Goal: Task Accomplishment & Management: Use online tool/utility

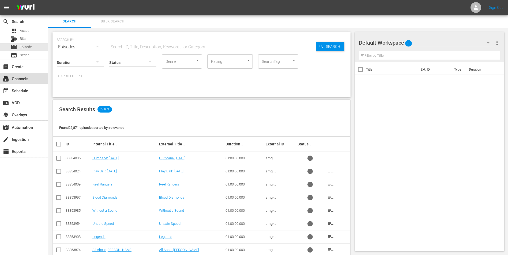
click at [23, 80] on div "subscriptions Channels" at bounding box center [15, 77] width 30 height 5
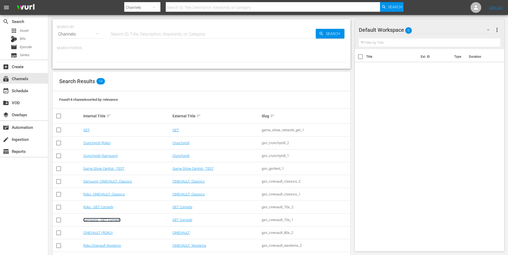
click at [110, 221] on link "Samsung - GET Comedy" at bounding box center [101, 220] width 37 height 4
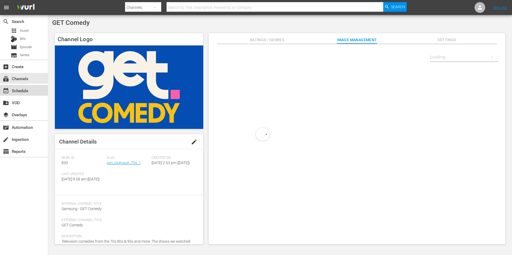
click at [30, 93] on div "event_available Schedule" at bounding box center [24, 90] width 48 height 11
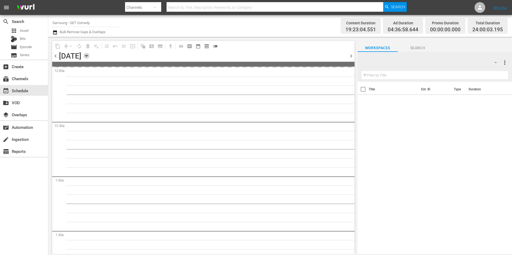
click at [89, 58] on icon "button" at bounding box center [87, 56] width 6 height 6
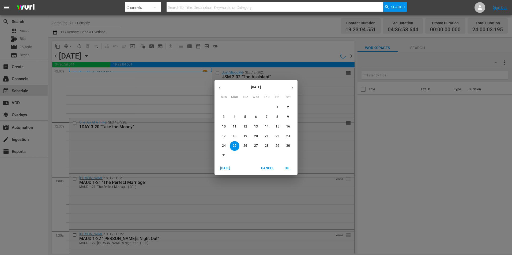
click at [293, 86] on icon "button" at bounding box center [292, 88] width 4 height 4
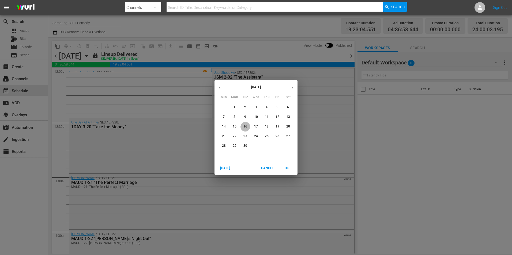
click at [245, 126] on p "16" at bounding box center [245, 126] width 4 height 5
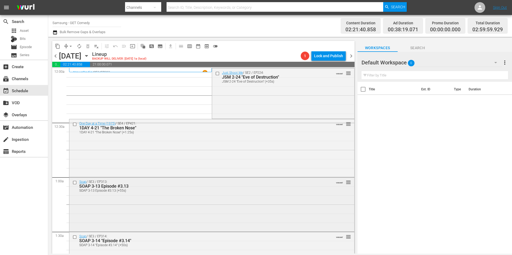
click at [266, 226] on div "Soap / SE3 / EP313: SOAP 3-13 Episode #3.13 SOAP 3-13 Episode #3.13 (+55s) VARI…" at bounding box center [211, 204] width 285 height 53
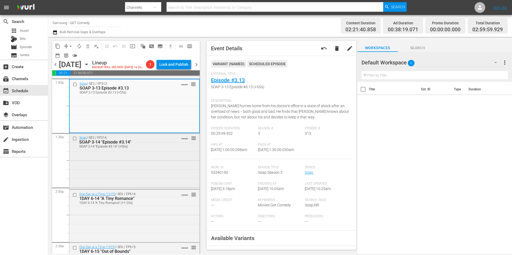
scroll to position [134, 0]
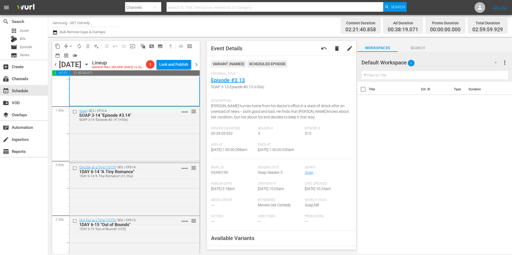
click at [437, 63] on div "Default Workspace 0" at bounding box center [431, 62] width 141 height 15
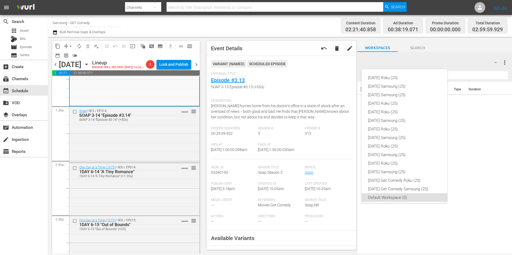
scroll to position [3, 0]
click at [397, 169] on div "[DATE] Samsung (25)" at bounding box center [404, 169] width 73 height 9
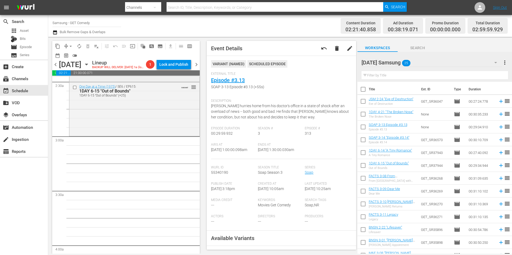
scroll to position [294, 0]
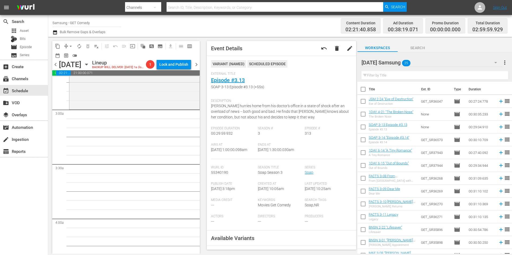
click at [89, 67] on icon "button" at bounding box center [87, 65] width 6 height 6
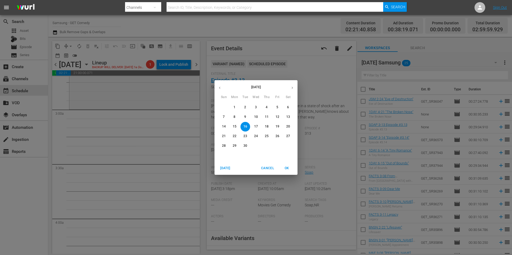
click at [234, 116] on p "8" at bounding box center [234, 117] width 2 height 5
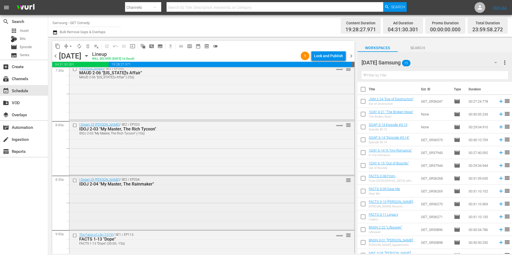
scroll to position [901, 0]
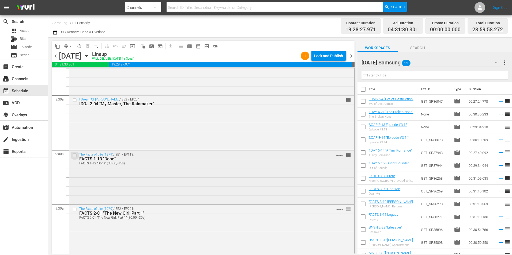
click at [73, 155] on input "checkbox" at bounding box center [76, 155] width 6 height 5
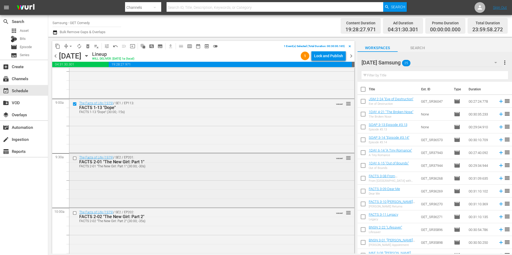
scroll to position [954, 0]
click at [75, 157] on input "checkbox" at bounding box center [76, 156] width 6 height 5
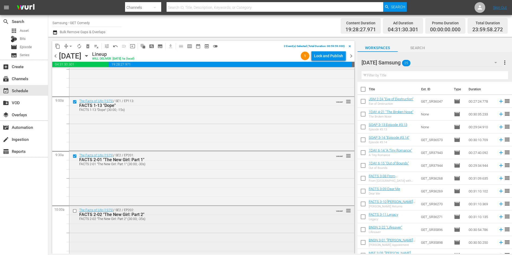
click at [76, 213] on input "checkbox" at bounding box center [76, 211] width 6 height 5
click at [76, 213] on input "checkbox" at bounding box center [76, 212] width 6 height 5
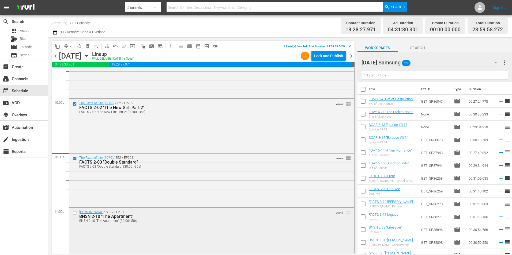
click at [75, 213] on input "checkbox" at bounding box center [76, 213] width 6 height 5
click at [75, 213] on input "checkbox" at bounding box center [76, 214] width 6 height 5
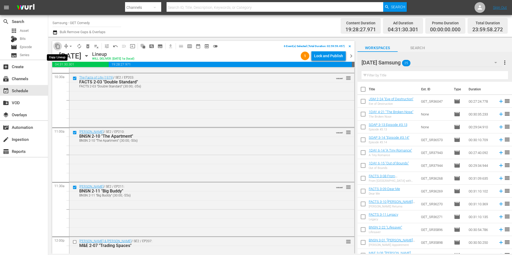
click at [59, 47] on span "content_copy" at bounding box center [57, 46] width 5 height 5
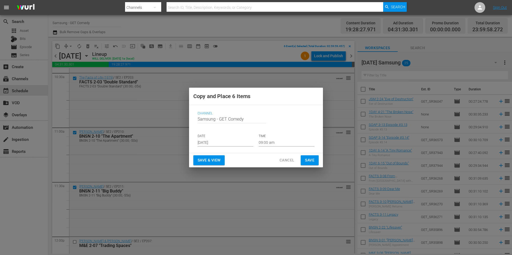
click at [210, 141] on input "[DATE]" at bounding box center [226, 143] width 56 height 8
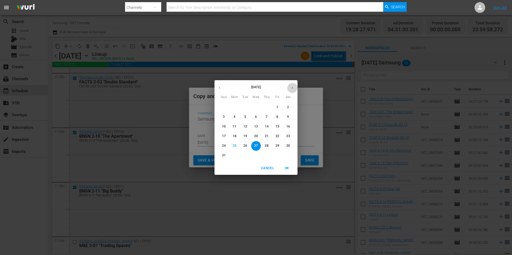
click at [291, 89] on icon "button" at bounding box center [292, 88] width 4 height 4
click at [248, 126] on span "16" at bounding box center [245, 126] width 10 height 5
type input "[DATE]"
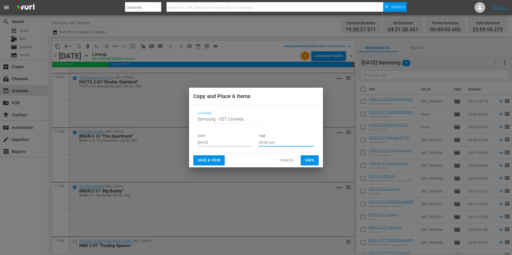
click at [264, 143] on input "09:00 am" at bounding box center [287, 143] width 56 height 8
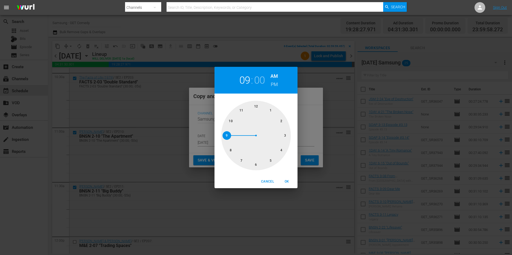
click at [286, 137] on div at bounding box center [256, 136] width 70 height 70
drag, startPoint x: 291, startPoint y: 182, endPoint x: 308, endPoint y: 174, distance: 18.3
click at [291, 182] on span "OK" at bounding box center [286, 182] width 13 height 6
type input "03:00 am"
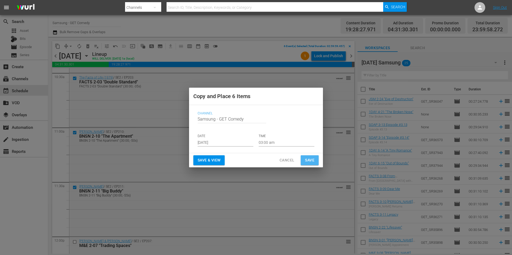
click at [314, 159] on span "Save" at bounding box center [309, 160] width 9 height 7
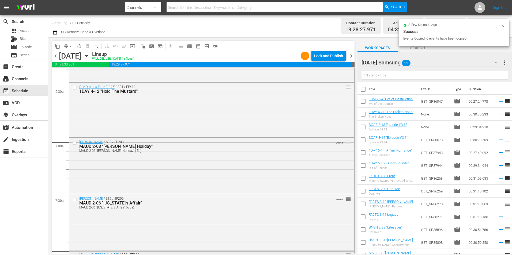
scroll to position [687, 0]
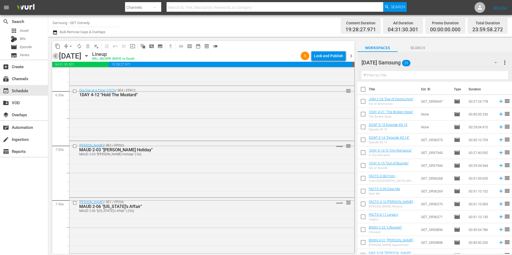
click at [55, 58] on span "chevron_left" at bounding box center [55, 56] width 7 height 7
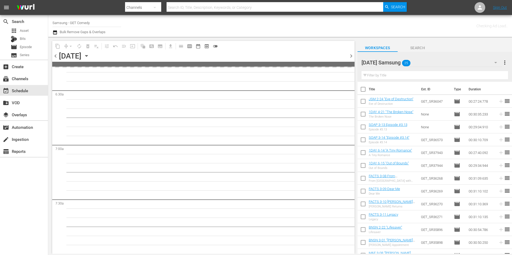
scroll to position [714, 0]
click at [55, 58] on span "chevron_left" at bounding box center [55, 56] width 7 height 7
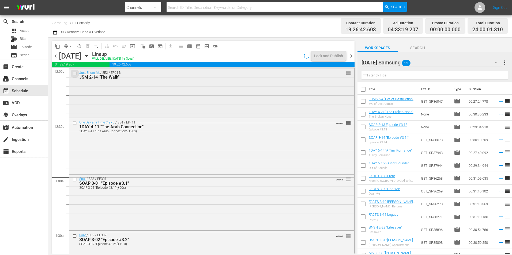
click at [75, 73] on input "checkbox" at bounding box center [76, 73] width 6 height 5
click at [74, 123] on input "checkbox" at bounding box center [76, 123] width 6 height 5
click at [74, 181] on input "checkbox" at bounding box center [76, 180] width 6 height 5
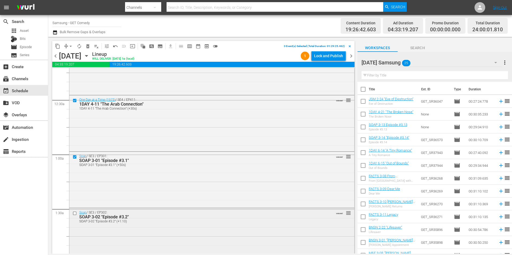
scroll to position [54, 0]
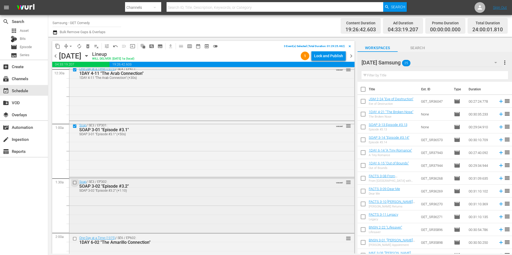
click at [75, 183] on input "checkbox" at bounding box center [76, 182] width 6 height 5
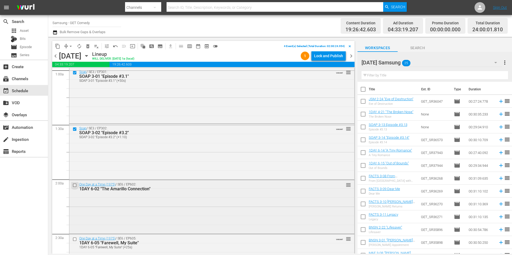
click at [75, 184] on input "checkbox" at bounding box center [76, 185] width 6 height 5
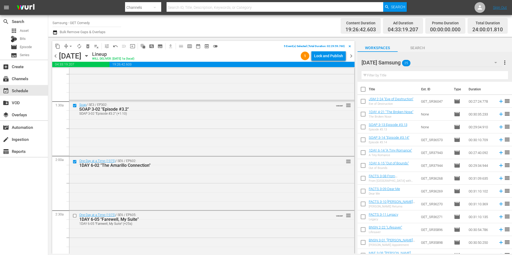
scroll to position [161, 0]
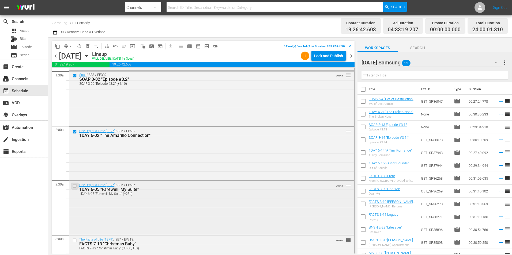
click at [75, 185] on input "checkbox" at bounding box center [76, 186] width 6 height 5
click at [59, 46] on span "content_copy" at bounding box center [57, 46] width 5 height 5
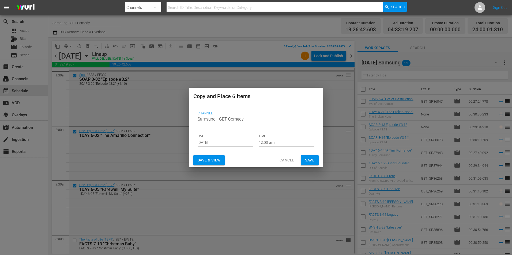
click at [206, 143] on input "[DATE]" at bounding box center [226, 143] width 56 height 8
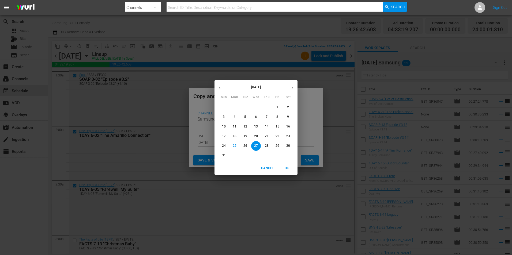
click at [291, 86] on icon "button" at bounding box center [292, 88] width 4 height 4
click at [247, 126] on span "16" at bounding box center [245, 126] width 10 height 5
type input "[DATE]"
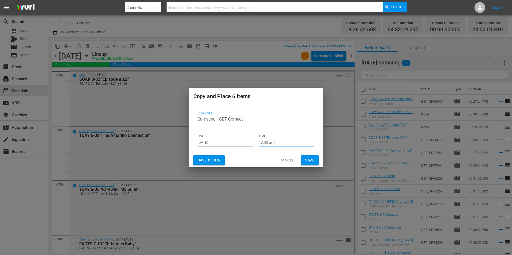
click at [265, 143] on input "12:00 am" at bounding box center [287, 143] width 56 height 8
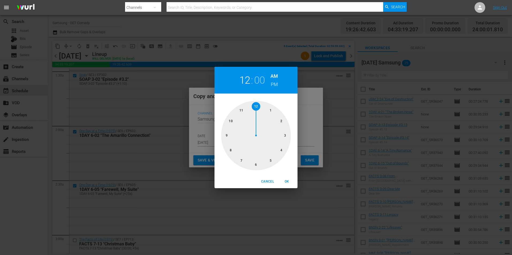
click at [256, 165] on div at bounding box center [256, 136] width 70 height 70
click at [286, 182] on span "OK" at bounding box center [286, 182] width 13 height 6
type input "06:00 am"
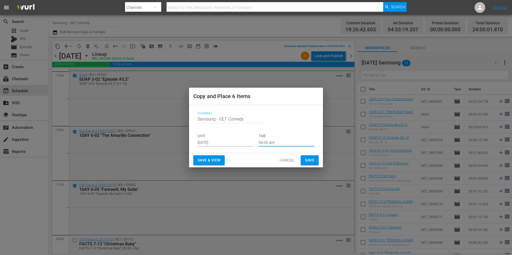
click at [310, 161] on span "Save" at bounding box center [309, 160] width 9 height 7
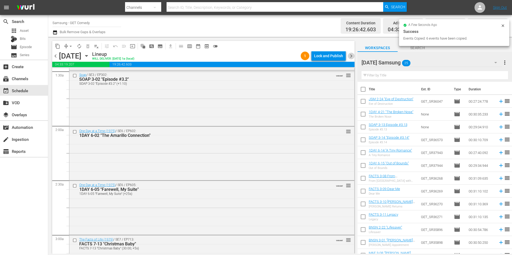
click at [352, 56] on span "chevron_right" at bounding box center [351, 56] width 7 height 7
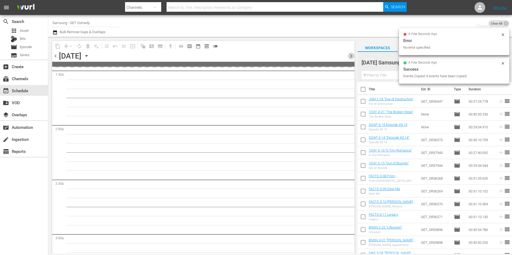
click at [352, 56] on span "chevron_right" at bounding box center [351, 56] width 7 height 7
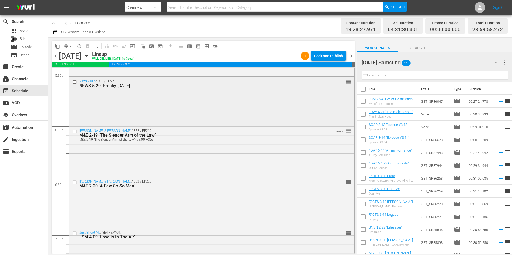
scroll to position [1900, 0]
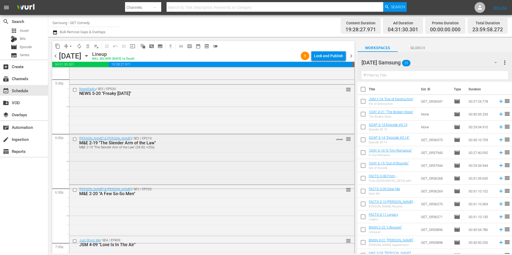
click at [74, 139] on input "checkbox" at bounding box center [76, 139] width 6 height 5
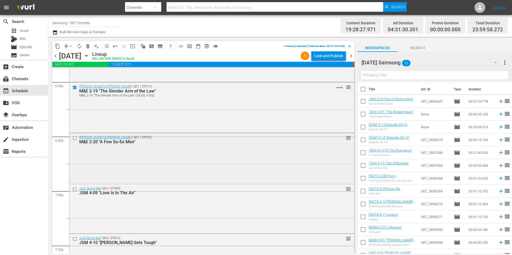
scroll to position [1953, 0]
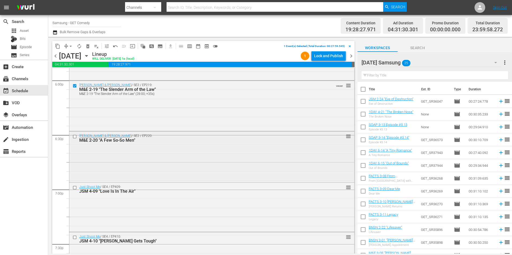
click at [74, 137] on input "checkbox" at bounding box center [76, 136] width 6 height 5
click at [76, 189] on input "checkbox" at bounding box center [76, 188] width 6 height 5
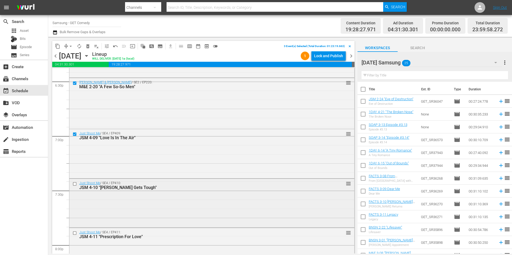
click at [74, 185] on input "checkbox" at bounding box center [76, 184] width 6 height 5
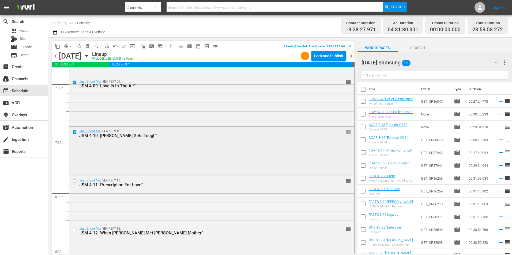
scroll to position [2060, 0]
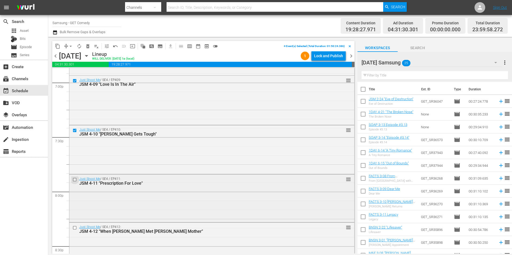
click at [75, 180] on input "checkbox" at bounding box center [76, 179] width 6 height 5
click at [75, 227] on input "checkbox" at bounding box center [76, 228] width 6 height 5
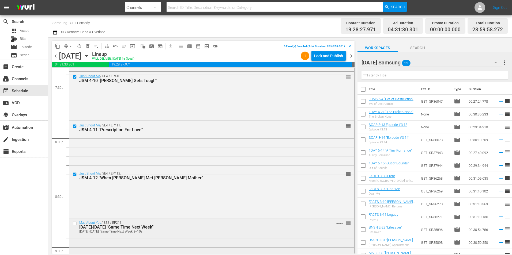
click at [75, 224] on input "checkbox" at bounding box center [76, 224] width 6 height 5
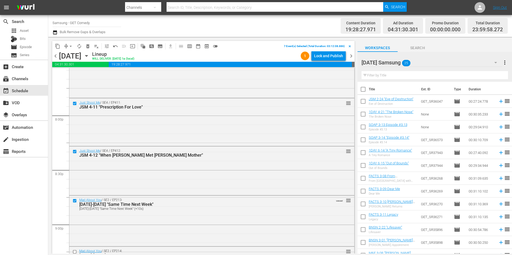
scroll to position [2168, 0]
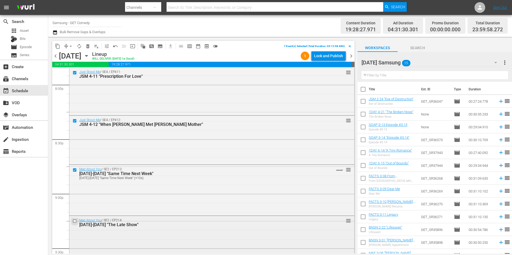
click at [74, 222] on input "checkbox" at bounding box center [76, 221] width 6 height 5
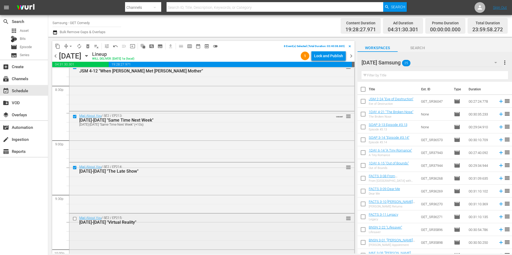
click at [74, 220] on input "checkbox" at bounding box center [76, 219] width 6 height 5
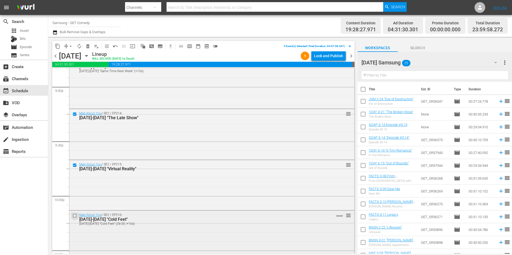
click at [75, 216] on input "checkbox" at bounding box center [76, 216] width 6 height 5
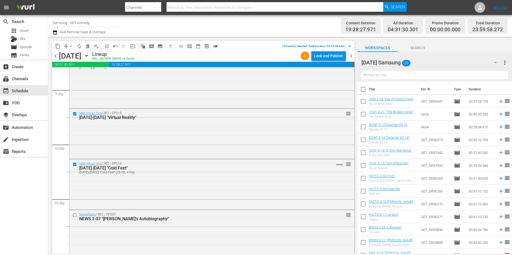
scroll to position [2328, 0]
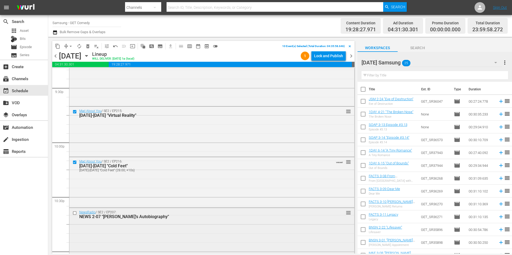
click at [74, 214] on input "checkbox" at bounding box center [76, 213] width 6 height 5
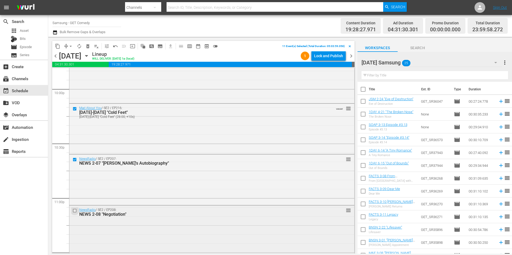
click at [74, 212] on input "checkbox" at bounding box center [76, 211] width 6 height 5
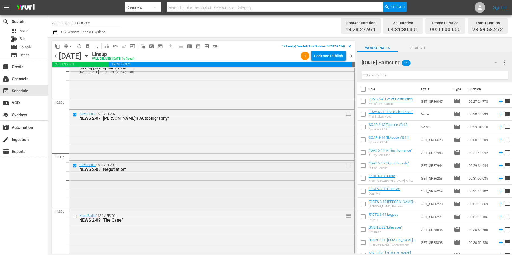
scroll to position [2435, 0]
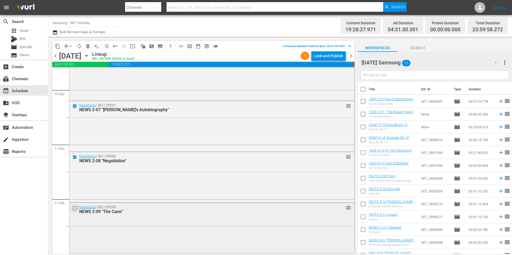
click at [74, 207] on input "checkbox" at bounding box center [76, 208] width 6 height 5
click at [58, 45] on span "content_copy" at bounding box center [57, 46] width 5 height 5
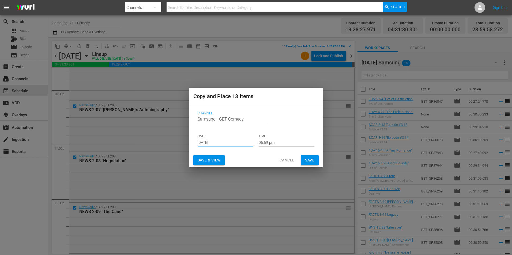
click at [217, 142] on input "[DATE]" at bounding box center [226, 143] width 56 height 8
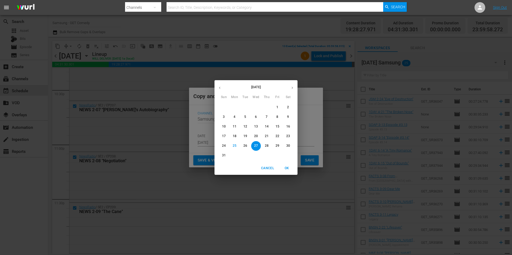
click at [291, 88] on icon "button" at bounding box center [292, 88] width 4 height 4
click at [246, 125] on p "16" at bounding box center [245, 126] width 4 height 5
type input "[DATE]"
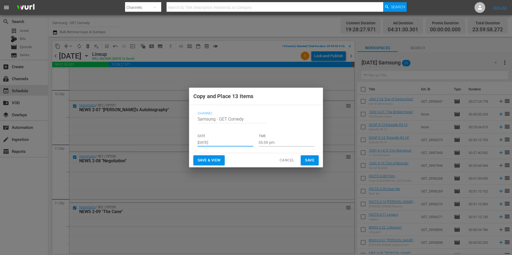
click at [268, 146] on input "05:59 pm" at bounding box center [287, 143] width 56 height 8
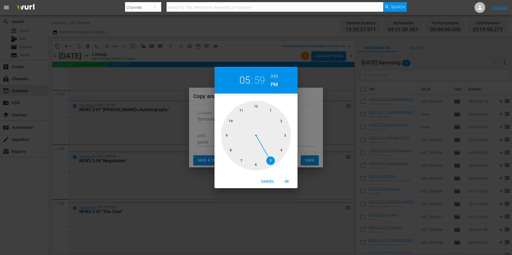
click at [256, 105] on div at bounding box center [256, 136] width 70 height 70
drag, startPoint x: 289, startPoint y: 182, endPoint x: 309, endPoint y: 163, distance: 27.6
click at [289, 181] on span "OK" at bounding box center [286, 182] width 13 height 6
type input "12:00 pm"
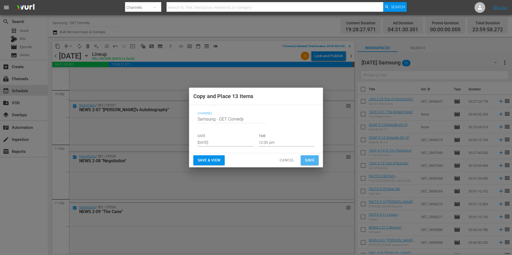
click at [309, 158] on span "Save" at bounding box center [309, 160] width 9 height 7
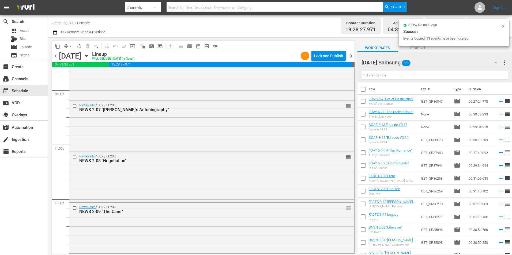
click at [88, 56] on icon "button" at bounding box center [86, 55] width 2 height 1
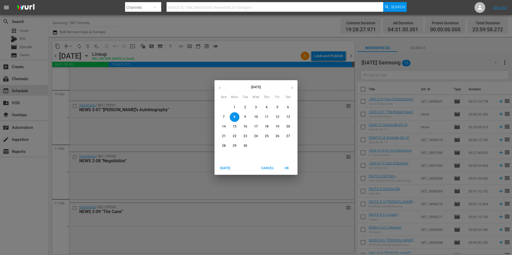
click at [246, 127] on p "16" at bounding box center [245, 126] width 4 height 5
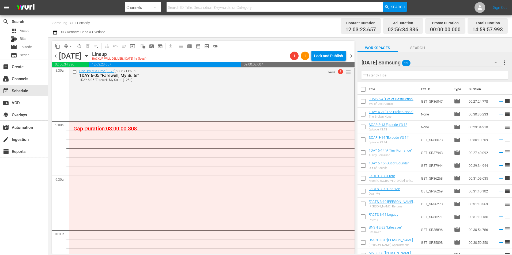
scroll to position [937, 0]
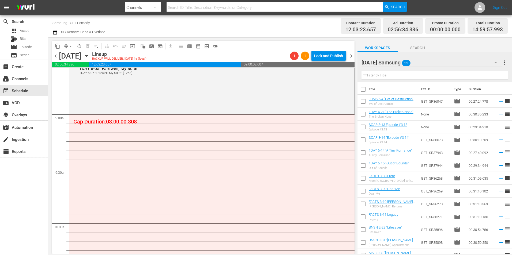
click at [363, 181] on input "checkbox" at bounding box center [362, 179] width 11 height 11
checkbox input "true"
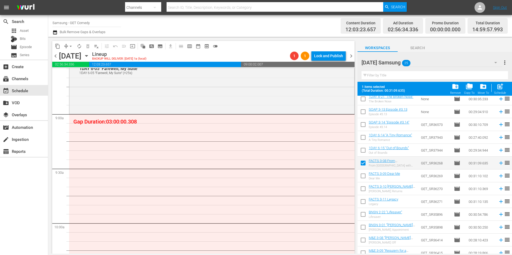
scroll to position [80, 0]
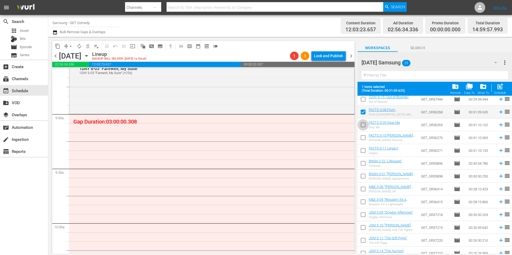
click at [362, 128] on input "checkbox" at bounding box center [362, 125] width 11 height 11
checkbox input "true"
click at [363, 138] on input "checkbox" at bounding box center [362, 138] width 11 height 11
checkbox input "true"
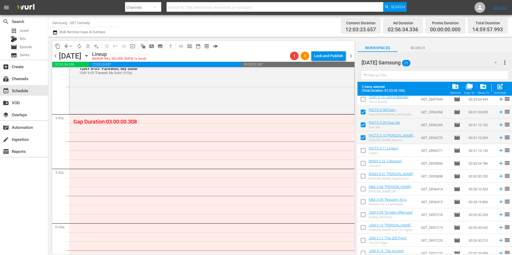
click at [363, 151] on input "checkbox" at bounding box center [362, 151] width 11 height 11
checkbox input "true"
drag, startPoint x: 361, startPoint y: 164, endPoint x: 361, endPoint y: 172, distance: 8.0
click at [361, 165] on input "checkbox" at bounding box center [362, 164] width 11 height 11
checkbox input "true"
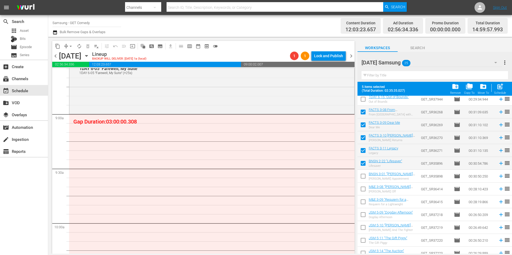
click at [362, 177] on input "checkbox" at bounding box center [362, 177] width 11 height 11
checkbox input "true"
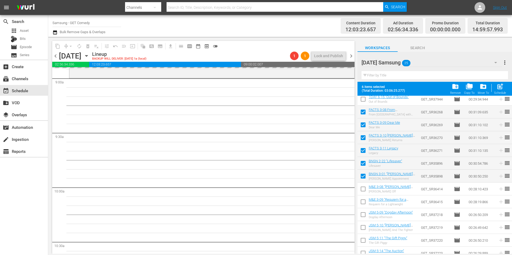
scroll to position [964, 0]
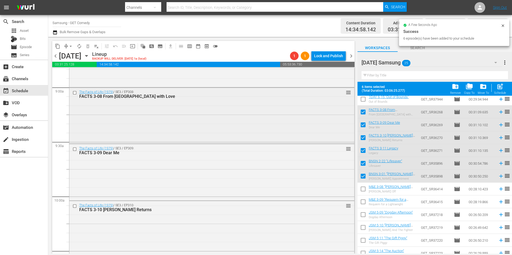
click at [186, 123] on div "The Facts of Life (1979) / SE3 / EP308: FACTS 3-08 From [GEOGRAPHIC_DATA] with …" at bounding box center [211, 115] width 285 height 55
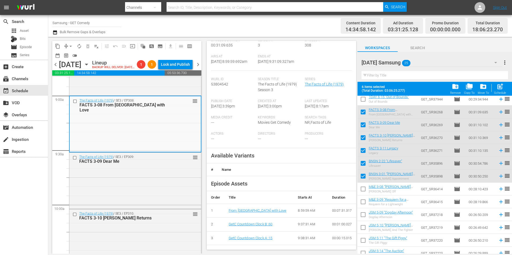
scroll to position [80, 0]
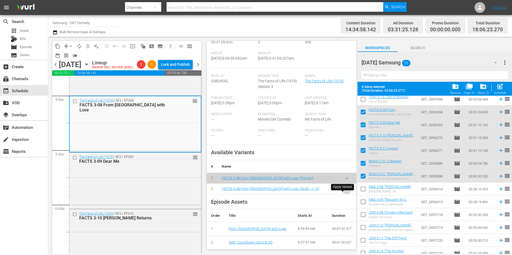
click at [345, 194] on button "button" at bounding box center [346, 189] width 10 height 10
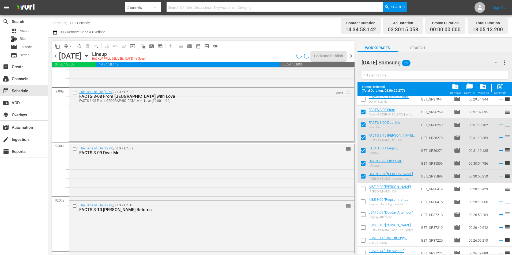
click at [179, 175] on div "The Facts of Life (1979) / SE3 / EP309: FACTS 3-09 Dear Me reorder" at bounding box center [211, 171] width 285 height 55
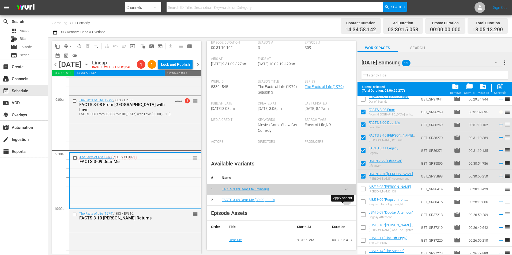
click at [344, 202] on icon "button" at bounding box center [346, 200] width 4 height 4
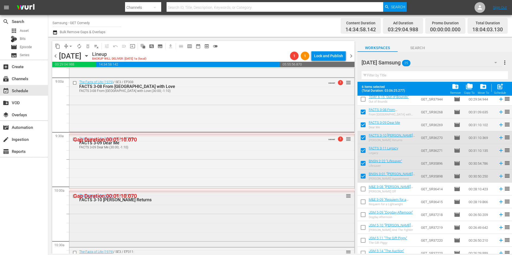
scroll to position [990, 0]
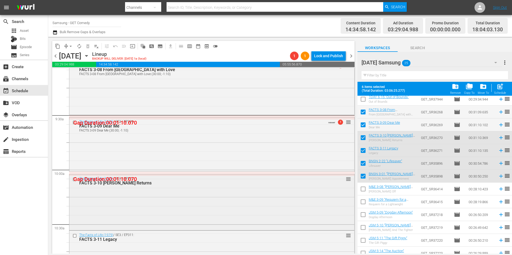
click at [166, 196] on div "The Facts of Life (1979) / SE3 / EP310: FACTS 3-10 [PERSON_NAME] Returns reorder" at bounding box center [211, 202] width 285 height 55
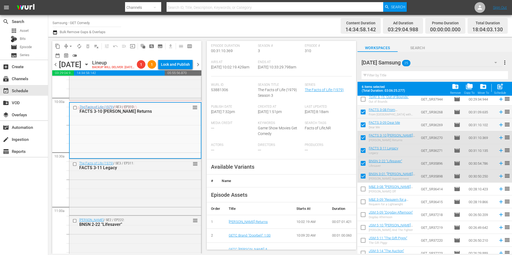
scroll to position [80, 0]
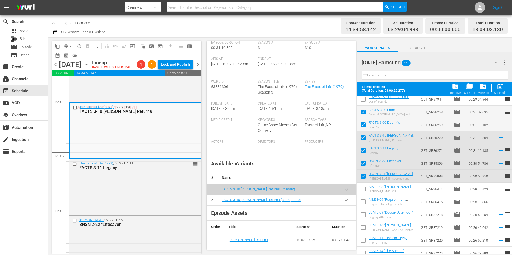
click at [341, 206] on button "button" at bounding box center [346, 200] width 10 height 10
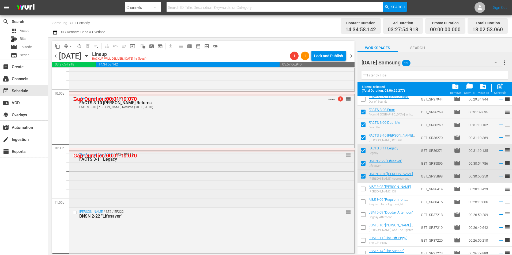
click at [207, 176] on div "The Facts of Life (1979) / SE3 / EP311: FACTS 3-11 Legacy reorder" at bounding box center [211, 178] width 285 height 55
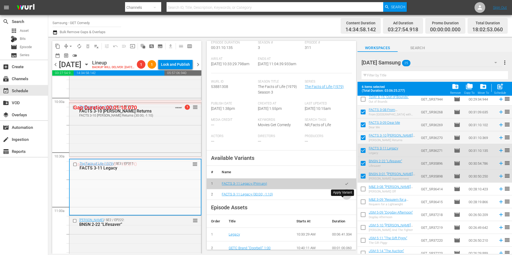
click at [344, 200] on button "button" at bounding box center [346, 195] width 10 height 10
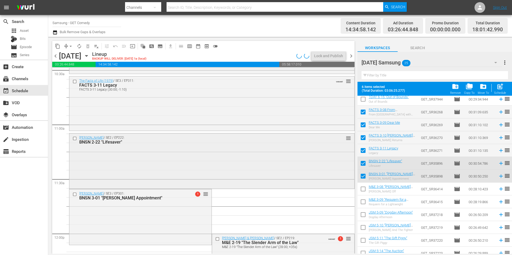
scroll to position [1151, 0]
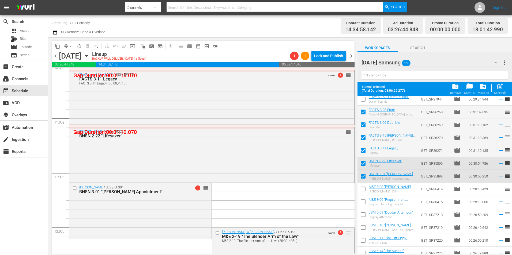
click at [166, 150] on div "[PERSON_NAME] / SE2 / EP222: BNSN 2-22 "Lifesaver" reorder" at bounding box center [211, 154] width 285 height 55
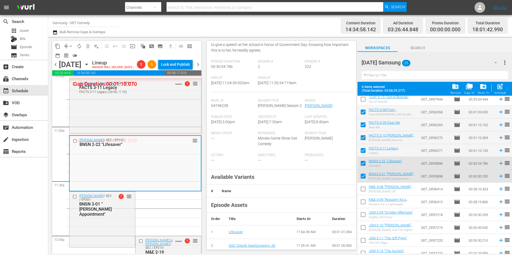
scroll to position [80, 0]
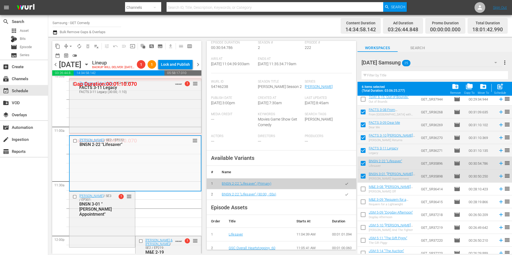
click at [344, 197] on icon "button" at bounding box center [346, 195] width 4 height 4
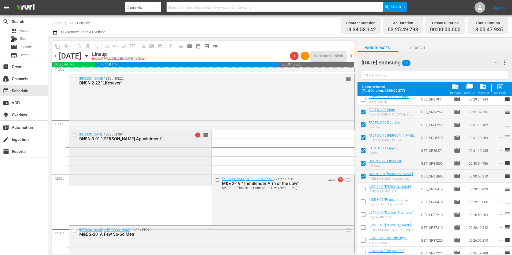
scroll to position [1204, 0]
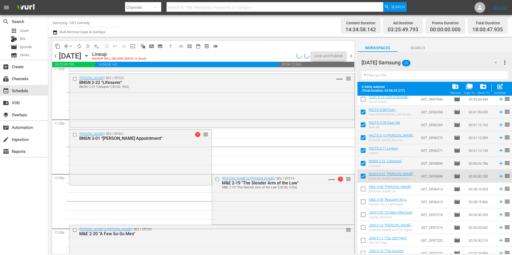
click at [125, 168] on div "[PERSON_NAME] / SE3 / EP301: BNSN 3-01 "[PERSON_NAME] Appointment" 1 reorder" at bounding box center [140, 157] width 142 height 55
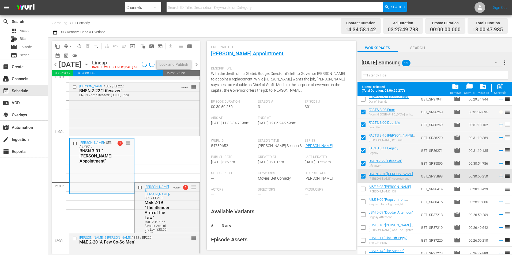
scroll to position [80, 0]
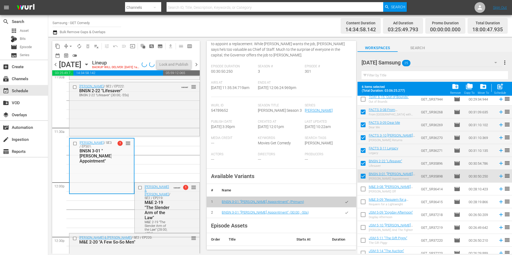
click at [344, 215] on icon "button" at bounding box center [346, 213] width 4 height 4
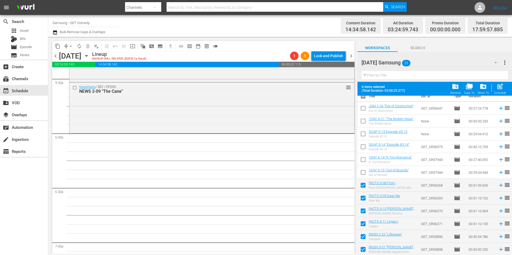
scroll to position [0, 0]
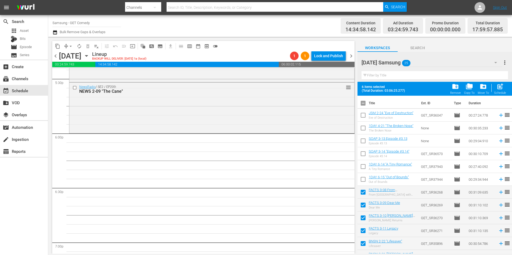
click at [363, 105] on input "checkbox" at bounding box center [362, 104] width 11 height 11
checkbox input "true"
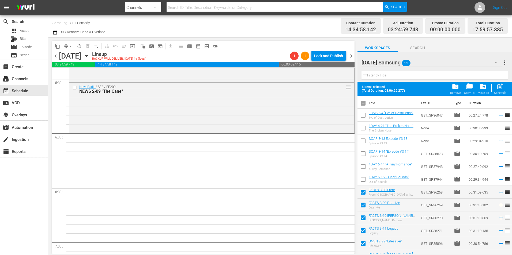
checkbox input "true"
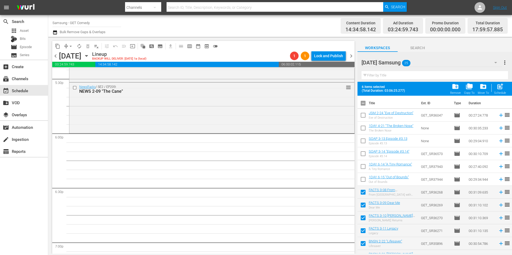
checkbox input "true"
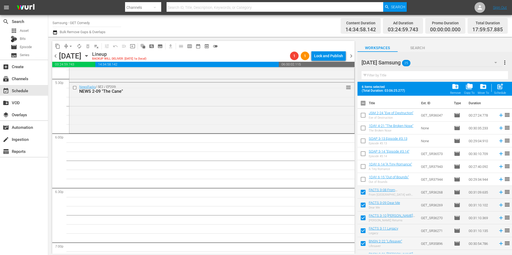
checkbox input "true"
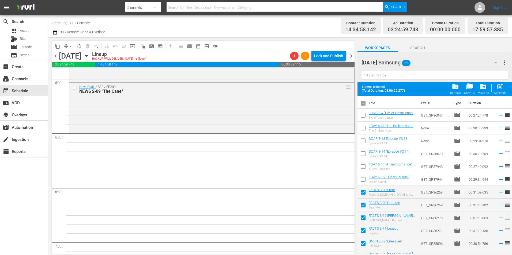
checkbox input "true"
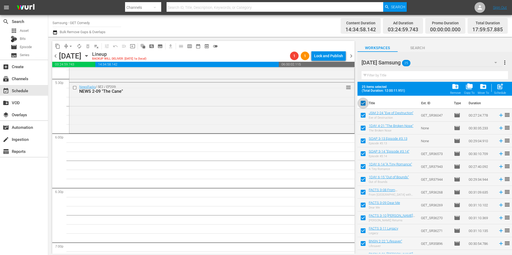
click at [365, 105] on input "checkbox" at bounding box center [362, 104] width 11 height 11
checkbox input "false"
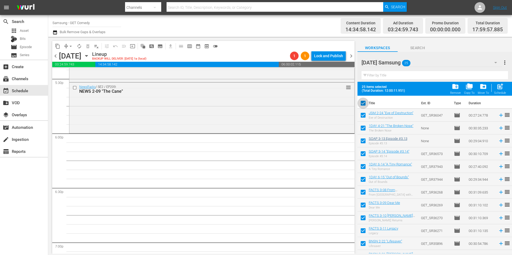
checkbox input "false"
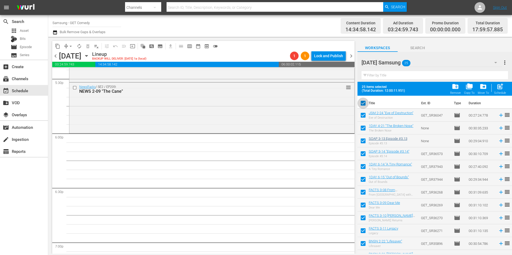
checkbox input "false"
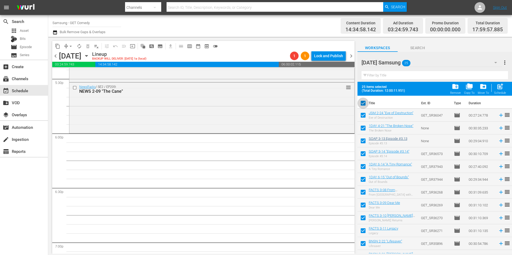
checkbox input "false"
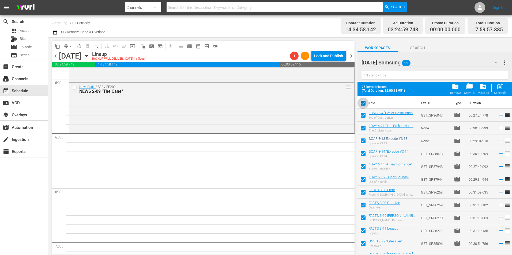
checkbox input "false"
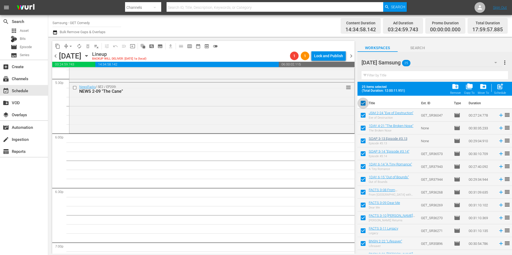
checkbox input "false"
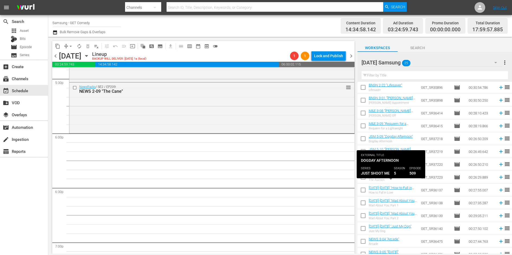
scroll to position [161, 0]
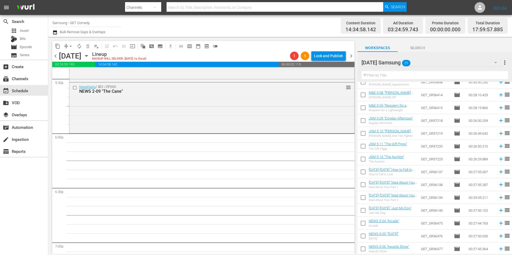
click at [361, 100] on input "checkbox" at bounding box center [362, 95] width 11 height 11
checkbox input "true"
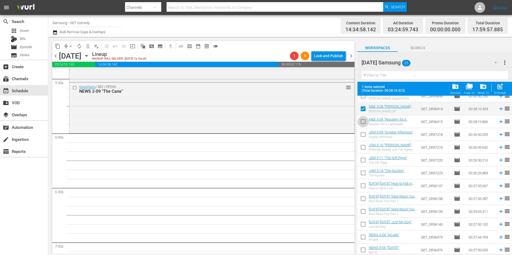
click at [362, 121] on input "checkbox" at bounding box center [362, 122] width 11 height 11
checkbox input "true"
click at [362, 137] on input "checkbox" at bounding box center [362, 135] width 11 height 11
checkbox input "true"
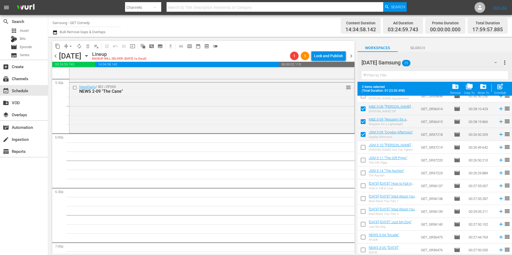
click at [363, 148] on input "checkbox" at bounding box center [362, 148] width 11 height 11
checkbox input "true"
click at [362, 162] on input "checkbox" at bounding box center [362, 161] width 11 height 11
checkbox input "true"
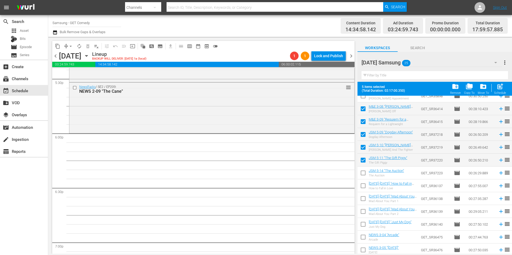
click at [362, 177] on input "checkbox" at bounding box center [362, 174] width 11 height 11
checkbox input "true"
click at [362, 185] on input "checkbox" at bounding box center [362, 186] width 11 height 11
checkbox input "true"
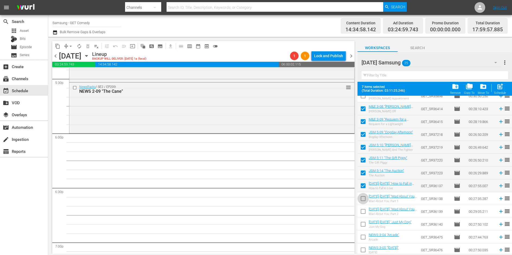
click at [363, 200] on input "checkbox" at bounding box center [362, 199] width 11 height 11
checkbox input "true"
click at [363, 212] on input "checkbox" at bounding box center [362, 212] width 11 height 11
checkbox input "true"
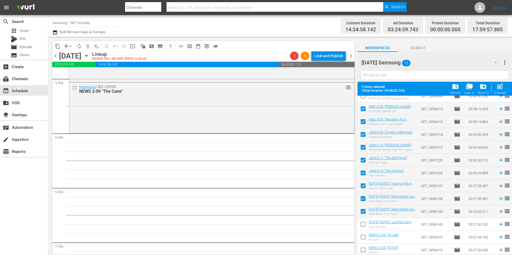
scroll to position [175, 0]
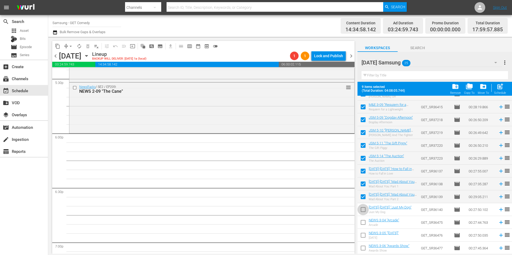
click at [365, 213] on input "checkbox" at bounding box center [362, 210] width 11 height 11
checkbox input "true"
click at [363, 223] on input "checkbox" at bounding box center [362, 223] width 11 height 11
checkbox input "true"
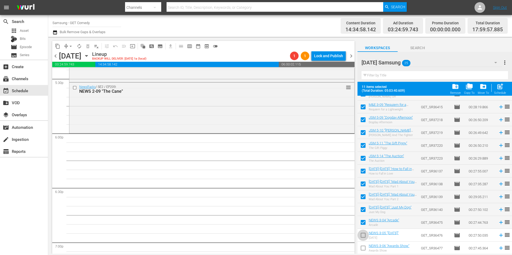
click at [362, 236] on input "checkbox" at bounding box center [362, 236] width 11 height 11
checkbox input "true"
click at [362, 248] on input "checkbox" at bounding box center [362, 249] width 11 height 11
checkbox input "true"
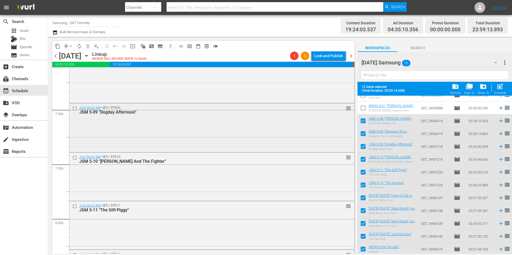
scroll to position [2007, 0]
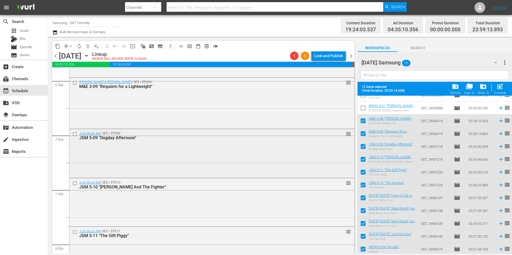
click at [191, 157] on div "Just Shoot Me / SE5 / EP509: JSM 5-09 "Dogday Afternoon" reorder" at bounding box center [211, 152] width 285 height 47
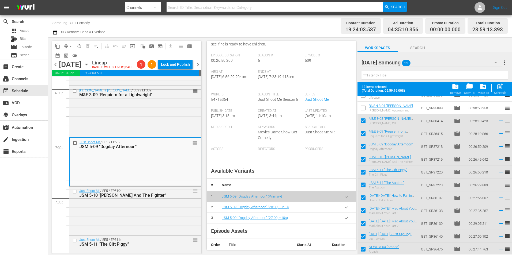
scroll to position [80, 0]
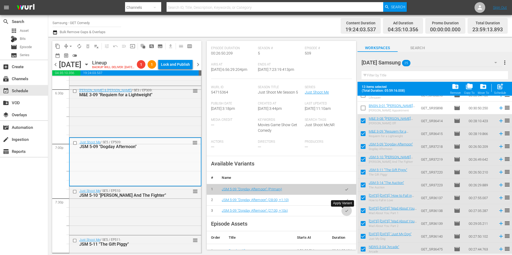
click at [344, 212] on icon "button" at bounding box center [346, 211] width 4 height 4
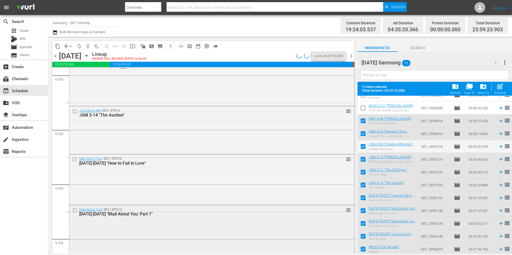
scroll to position [2195, 0]
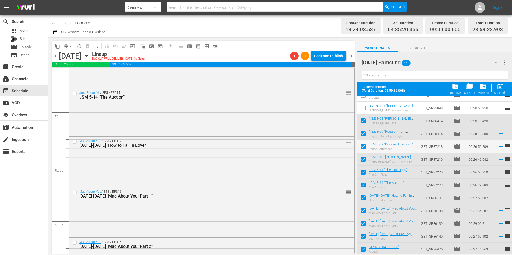
click at [259, 157] on div "Mad About You / SE3 / EP312: [DATE]-[DATE] "How to Fall in Love" reorder" at bounding box center [211, 161] width 285 height 49
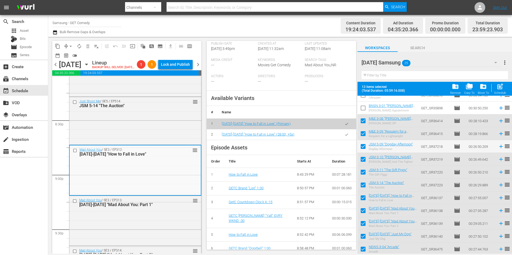
scroll to position [161, 0]
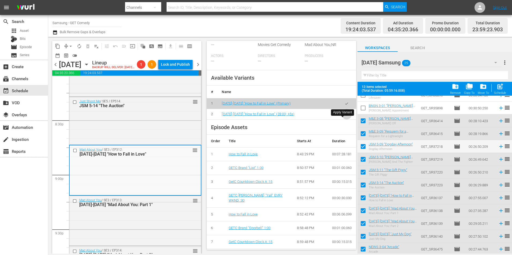
click at [342, 120] on button "button" at bounding box center [346, 114] width 10 height 10
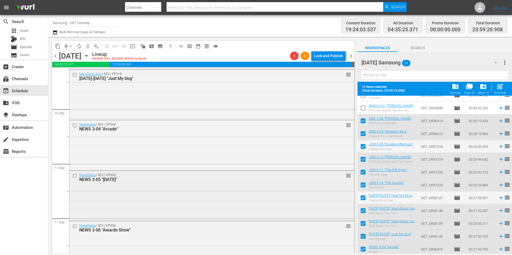
scroll to position [2435, 0]
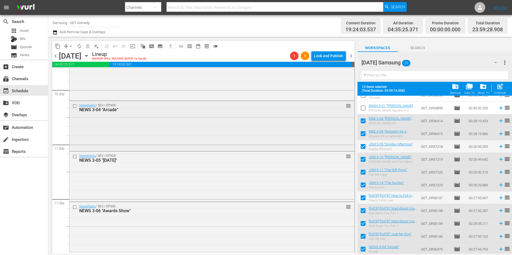
click at [154, 129] on div "NewsRadio / SE3 / EP304: NEWS 3-04 "Arcade" reorder" at bounding box center [211, 125] width 285 height 49
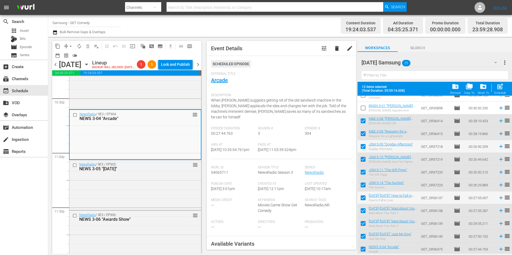
scroll to position [80, 0]
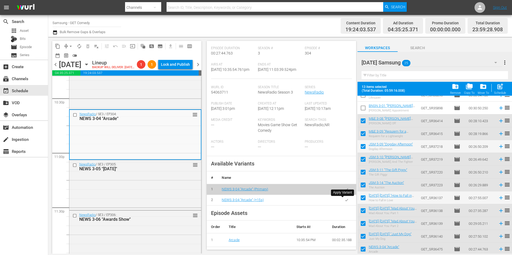
click at [344, 200] on icon "button" at bounding box center [346, 200] width 4 height 4
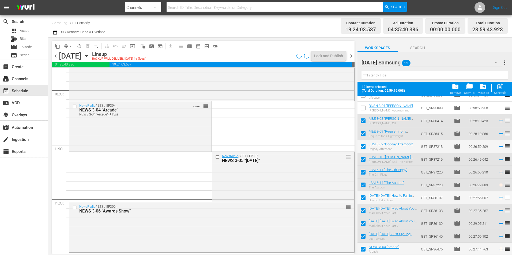
scroll to position [2435, 0]
click at [147, 230] on div "NewsRadio / SE3 / EP306: NEWS 3-06 "Awards Show" reorder" at bounding box center [211, 226] width 285 height 49
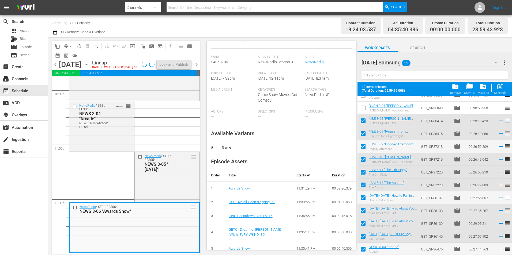
scroll to position [134, 0]
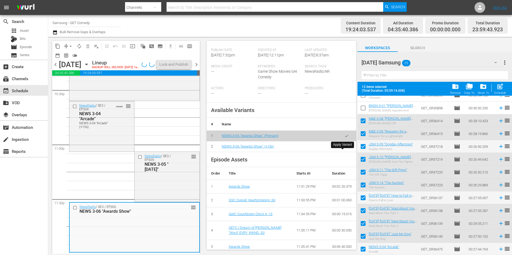
click at [344, 152] on button "button" at bounding box center [346, 147] width 10 height 10
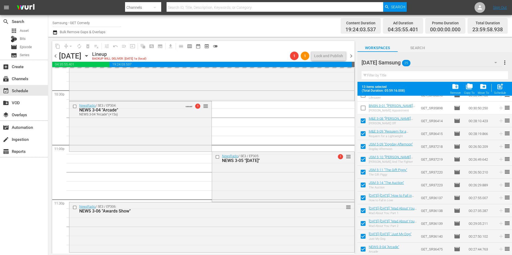
scroll to position [2435, 0]
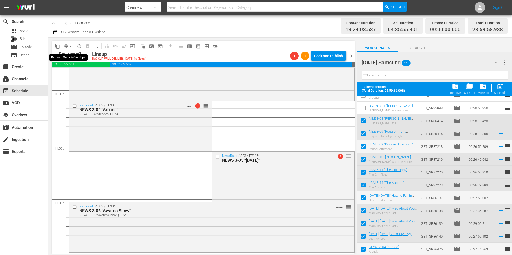
click at [68, 44] on span "arrow_drop_down" at bounding box center [70, 46] width 5 height 5
click at [74, 53] on li "Align to Midnight" at bounding box center [71, 57] width 56 height 9
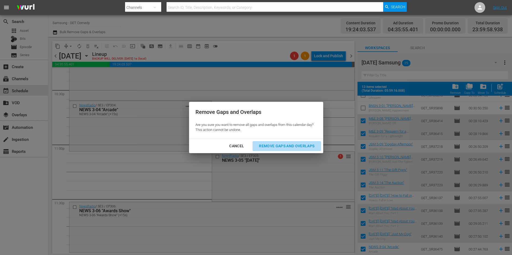
click at [285, 146] on div "Remove Gaps and Overlaps" at bounding box center [287, 146] width 64 height 7
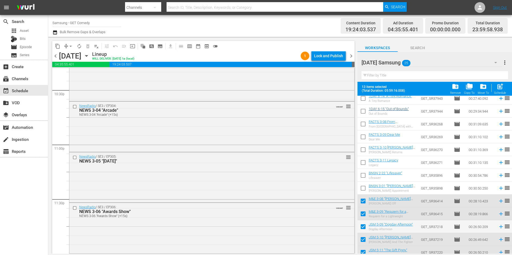
scroll to position [0, 0]
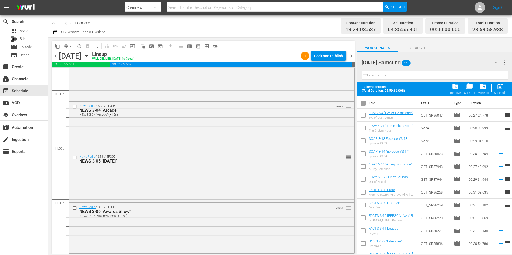
click at [361, 101] on input "checkbox" at bounding box center [362, 104] width 11 height 11
checkbox input "true"
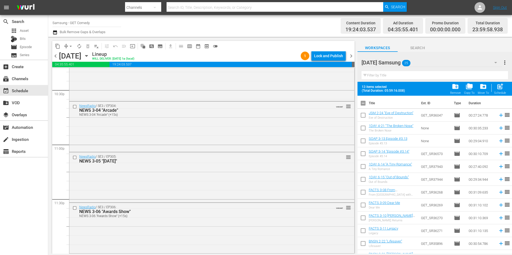
checkbox input "true"
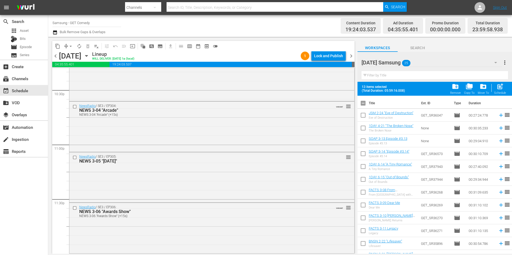
checkbox input "true"
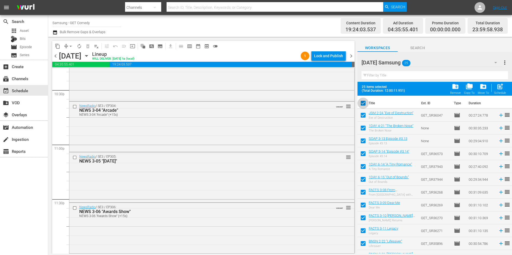
click at [362, 102] on input "checkbox" at bounding box center [362, 104] width 11 height 11
checkbox input "false"
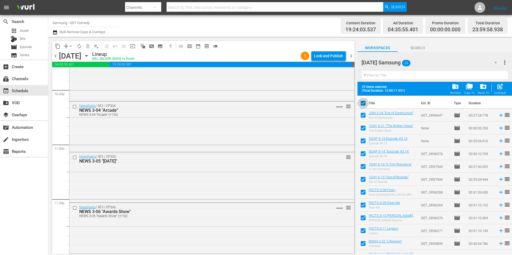
checkbox input "false"
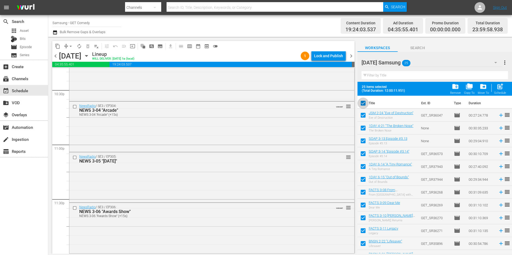
checkbox input "false"
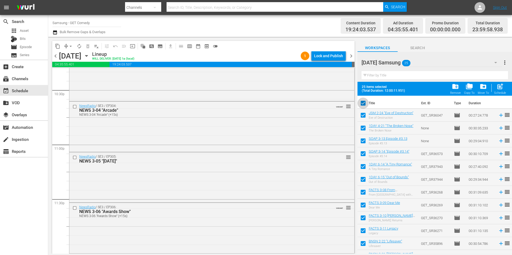
checkbox input "false"
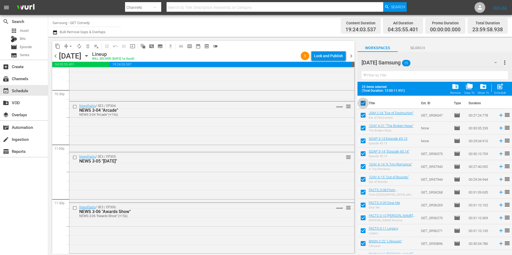
checkbox input "false"
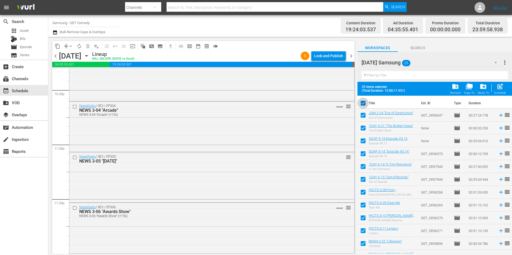
checkbox input "false"
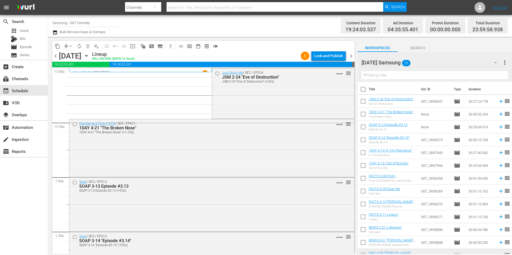
click at [426, 64] on div "[DATE] Samsung 25" at bounding box center [431, 62] width 141 height 15
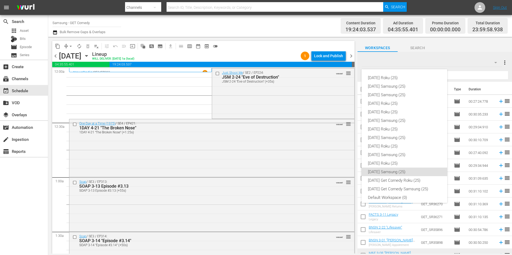
scroll to position [3, 0]
click at [397, 150] on div "[DATE] Samsung (25)" at bounding box center [404, 151] width 73 height 9
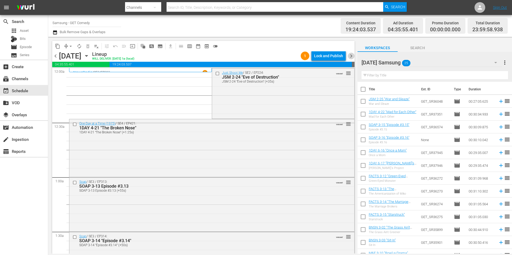
click at [351, 57] on span "chevron_right" at bounding box center [351, 56] width 7 height 7
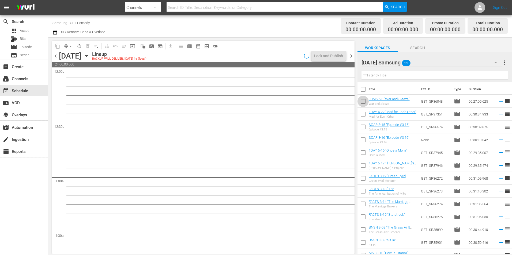
click at [363, 101] on input "checkbox" at bounding box center [362, 102] width 11 height 11
checkbox input "true"
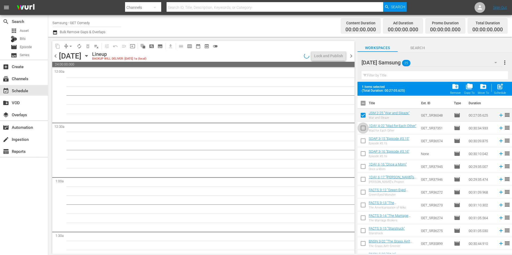
click at [363, 125] on input "checkbox" at bounding box center [362, 129] width 11 height 11
checkbox input "true"
click at [363, 142] on input "checkbox" at bounding box center [362, 142] width 11 height 11
checkbox input "true"
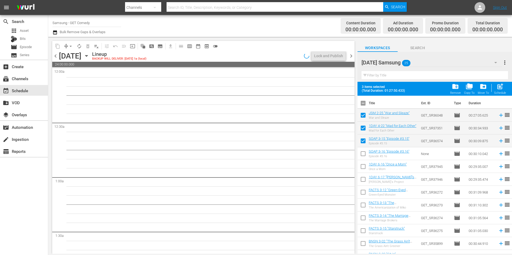
click at [362, 154] on input "checkbox" at bounding box center [362, 154] width 11 height 11
checkbox input "true"
drag, startPoint x: 364, startPoint y: 166, endPoint x: 363, endPoint y: 170, distance: 4.6
click at [364, 166] on input "checkbox" at bounding box center [362, 167] width 11 height 11
checkbox input "true"
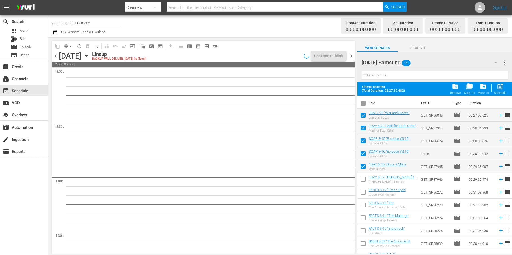
click at [362, 183] on input "checkbox" at bounding box center [362, 180] width 11 height 11
checkbox input "true"
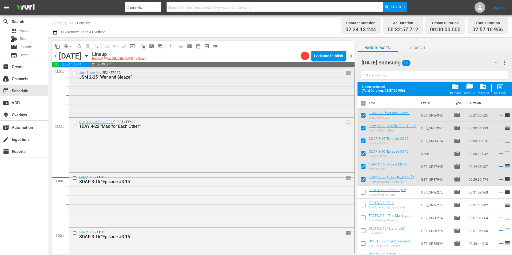
click at [194, 81] on div "Just Shoot Me / SE2 / EP225: JSM 2-25 "War and Sleaze" reorder" at bounding box center [211, 75] width 285 height 13
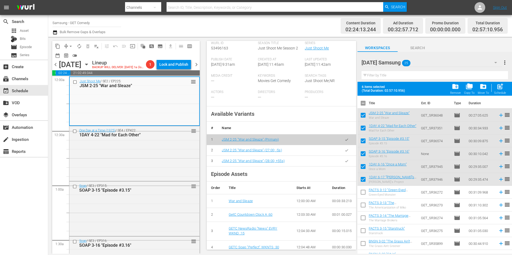
scroll to position [134, 0]
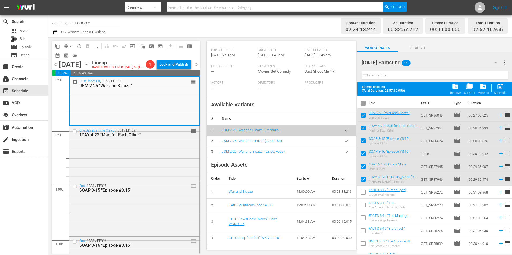
click at [345, 152] on icon "button" at bounding box center [346, 152] width 3 height 2
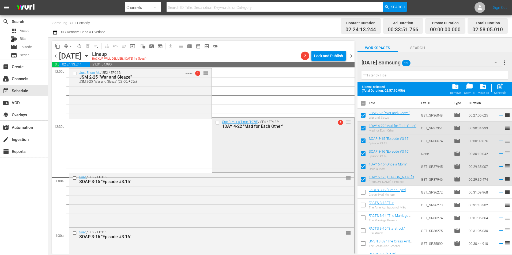
click at [238, 147] on div "One Day at a Time (1975) / SE4 / EP422: 1DAY 4-22 "Mad for Each Other" 1 reorder" at bounding box center [283, 145] width 142 height 54
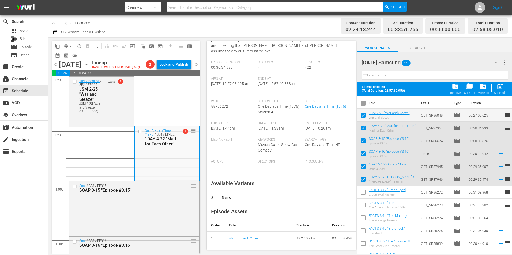
scroll to position [80, 0]
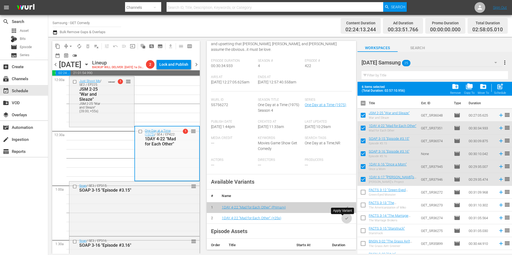
click at [345, 219] on button "button" at bounding box center [346, 218] width 10 height 10
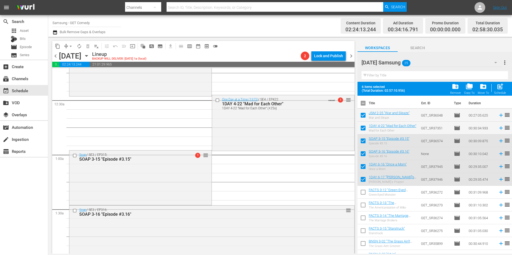
scroll to position [54, 0]
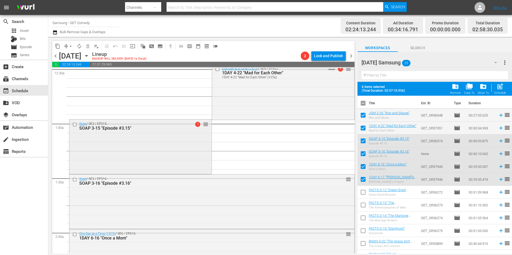
click at [175, 133] on div "Soap / SE3 / EP315: SOAP 3-15 "Episode #3.15" 1 reorder" at bounding box center [140, 146] width 142 height 53
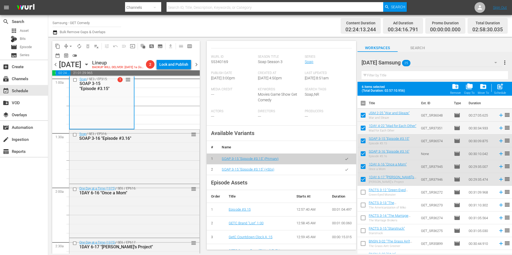
scroll to position [134, 0]
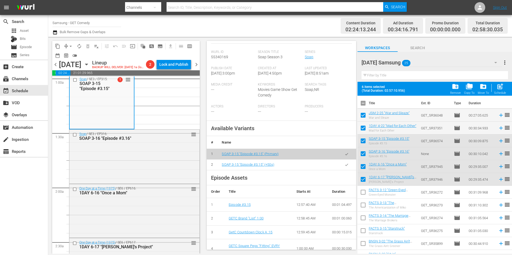
click at [344, 167] on icon "button" at bounding box center [346, 165] width 4 height 4
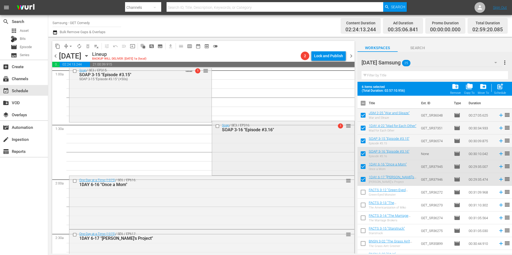
click at [233, 151] on div "Soap / SE3 / EP316: SOAP 3-16 "Episode #3.16" 1 reorder" at bounding box center [283, 147] width 142 height 53
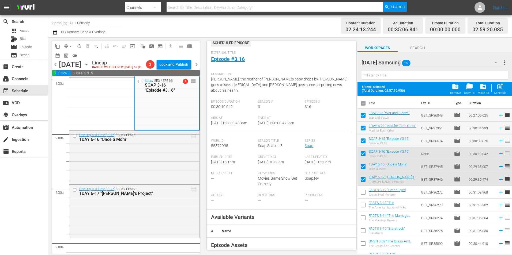
scroll to position [80, 0]
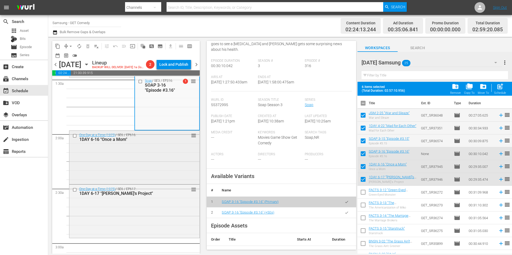
click at [161, 177] on div "One Day at a Time (1975) / SE6 / EP616: 1DAY 6-16 "Once a Mom" reorder" at bounding box center [134, 157] width 130 height 52
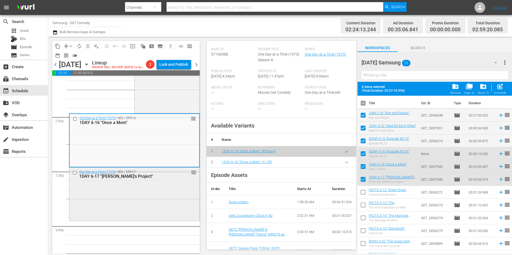
scroll to position [187, 0]
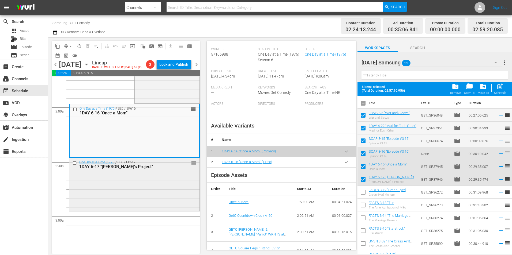
click at [129, 195] on div "One Day at a Time (1975) / SE6 / EP617: 1DAY 6-17 "[PERSON_NAME]'s Project" reo…" at bounding box center [134, 184] width 130 height 52
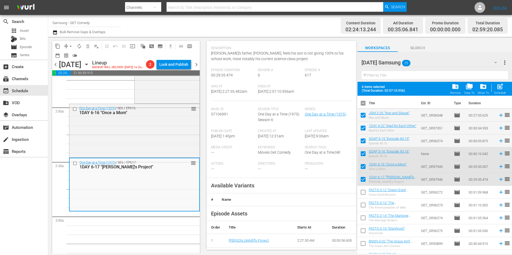
scroll to position [54, 0]
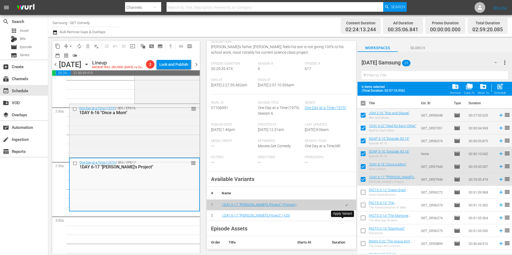
click at [345, 217] on icon "button" at bounding box center [346, 216] width 3 height 2
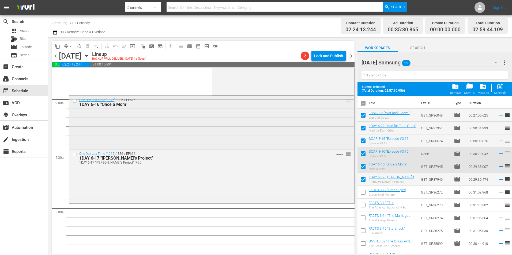
click at [162, 113] on div "One Day at a Time (1975) / SE6 / EP616: 1DAY 6-16 "Once a Mom" reorder" at bounding box center [211, 122] width 285 height 52
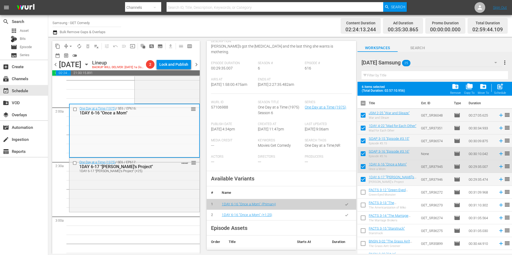
scroll to position [107, 0]
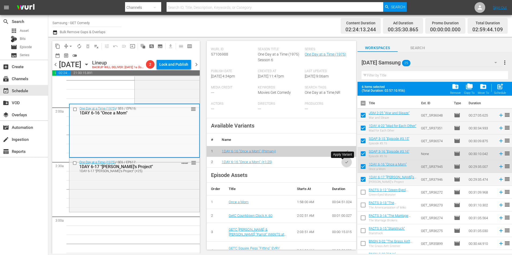
click at [344, 164] on icon "button" at bounding box center [346, 162] width 4 height 4
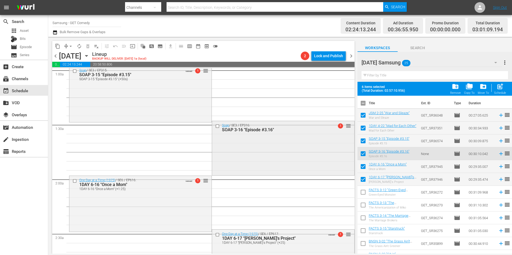
click at [265, 162] on div "Soap / SE3 / EP316: SOAP 3-16 "Episode #3.16" 1 reorder" at bounding box center [283, 147] width 142 height 53
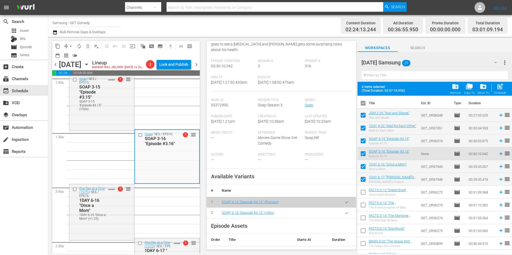
scroll to position [80, 0]
click at [94, 221] on div "1DAY 6-16 "Once a Mom" (+1:25)" at bounding box center [92, 216] width 26 height 7
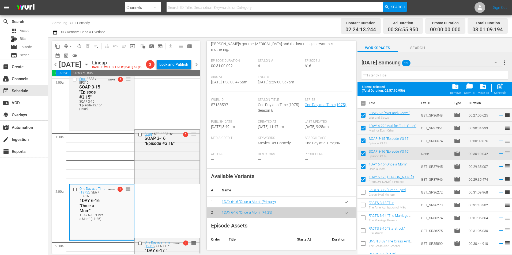
click at [345, 201] on button "button" at bounding box center [346, 202] width 10 height 10
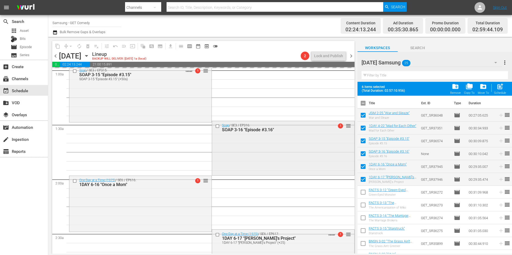
click at [253, 162] on div "Soap / SE3 / EP316: SOAP 3-16 "Episode #3.16" 1 reorder" at bounding box center [283, 147] width 142 height 53
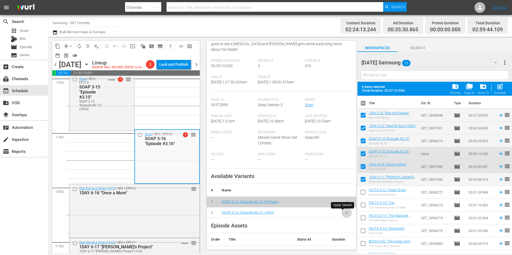
click at [345, 213] on icon "button" at bounding box center [346, 213] width 3 height 2
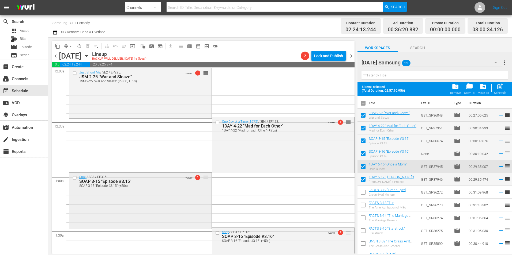
scroll to position [0, 0]
click at [141, 78] on div "JSM 2-25 "War and Sleaze"" at bounding box center [131, 77] width 104 height 5
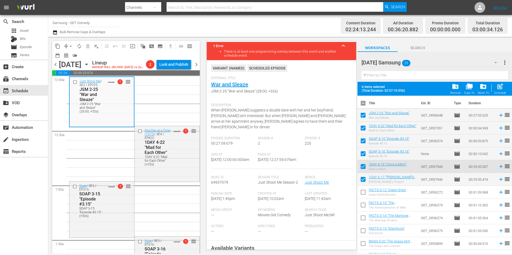
scroll to position [80, 0]
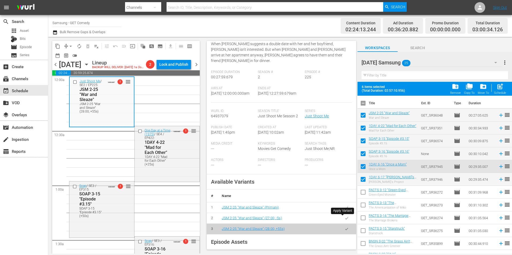
click at [344, 218] on icon "button" at bounding box center [346, 219] width 4 height 4
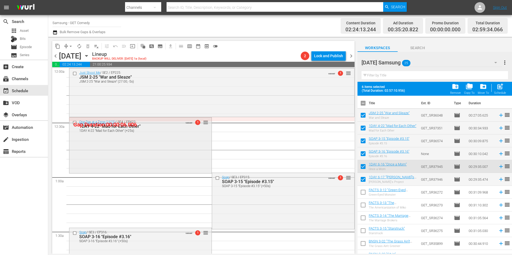
click at [176, 148] on div "One Day at a Time (1975) / SE4 / EP422: 1DAY 4-22 "Mad for Each Other" 1DAY 4-2…" at bounding box center [140, 145] width 142 height 55
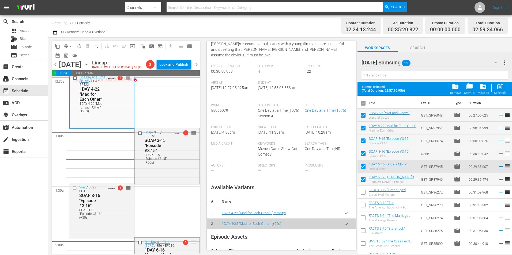
scroll to position [107, 0]
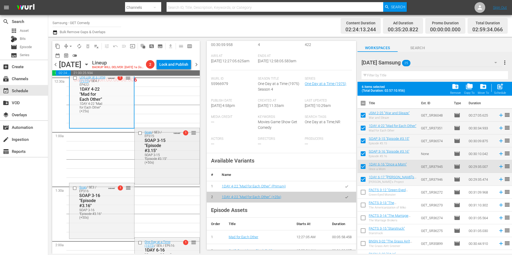
click at [160, 179] on div "Soap / SE3 / EP315: SOAP 3-15 "Episode #3.15" SOAP 3-15 "Episode #3.15" (+50s) …" at bounding box center [167, 155] width 65 height 55
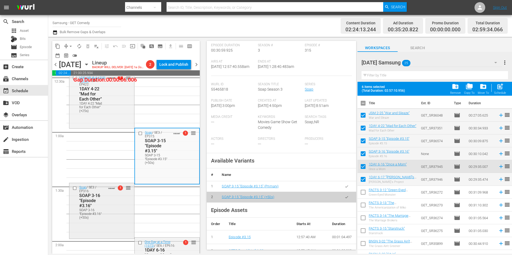
click at [115, 222] on div "Soap / SE3 / EP316: SOAP 3-16 "Episode #3.16" SOAP 3-16 "Episode #3.16" (+50s) …" at bounding box center [101, 202] width 65 height 38
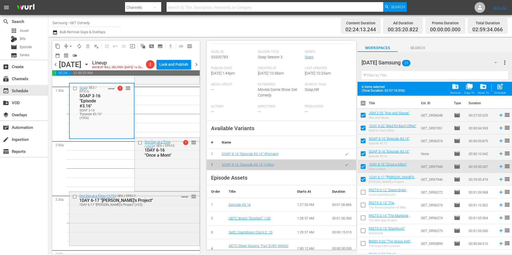
scroll to position [161, 0]
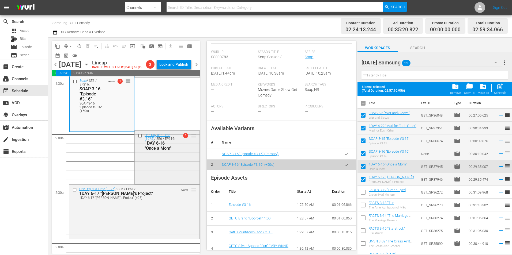
click at [167, 176] on div "One Day at a Time (1975) / SE6 / EP616: 1DAY 6-16 "Once a Mom" 1 reorder" at bounding box center [167, 157] width 65 height 52
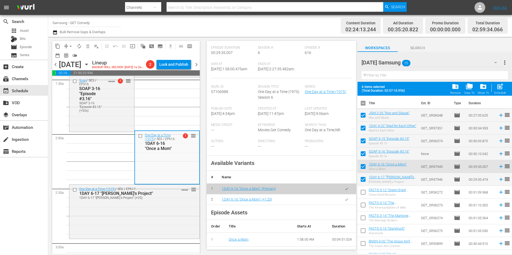
scroll to position [107, 0]
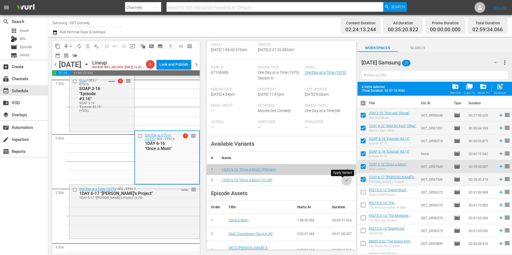
click at [345, 182] on button "button" at bounding box center [346, 180] width 10 height 10
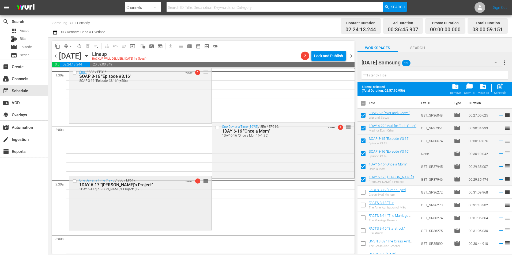
click at [156, 198] on div "One Day at a Time (1975) / SE6 / EP617: 1DAY 6-17 "[PERSON_NAME]'s Project" 1DA…" at bounding box center [140, 202] width 142 height 53
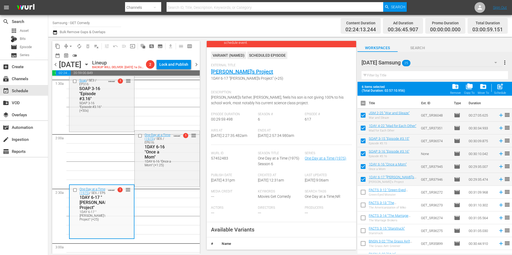
scroll to position [80, 0]
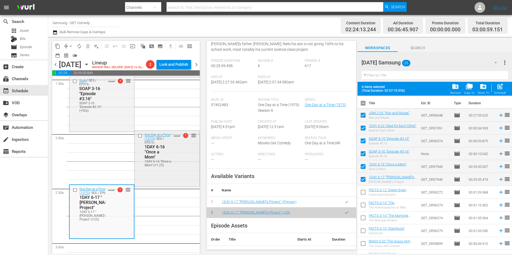
click at [174, 164] on div "One Day at a Time (1975) / SE6 / EP616: 1DAY 6-16 "Once a Mom" 1DAY 6-16 "Once …" at bounding box center [167, 150] width 65 height 38
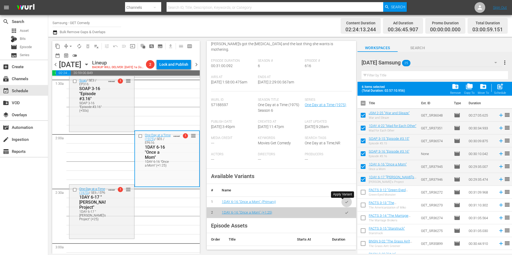
click at [344, 203] on icon "button" at bounding box center [346, 202] width 4 height 4
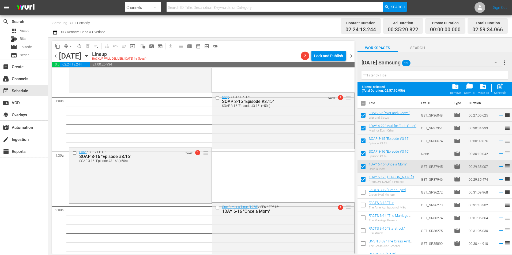
scroll to position [0, 0]
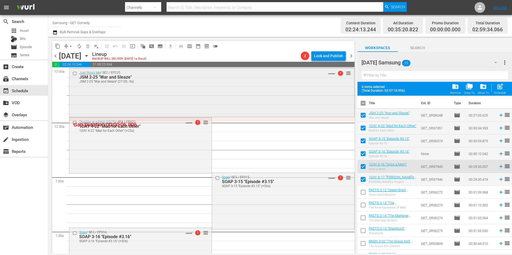
click at [184, 85] on div "Just Shoot Me / SE2 / EP225: JSM 2-25 "War and Sleaze" JSM 2-25 "War and Sleaze…" at bounding box center [211, 77] width 285 height 17
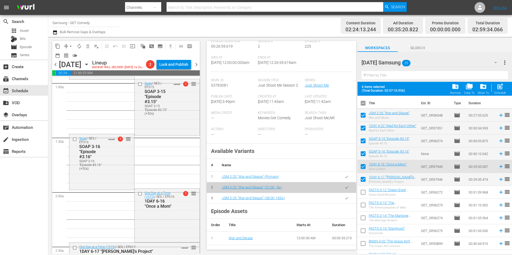
scroll to position [107, 0]
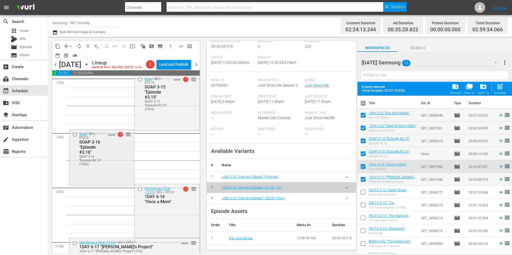
click at [112, 162] on div "Soap / SE3 / EP316: SOAP 3-16 "Episode #3.16" SOAP 3-16 "Episode #3.16" (+50s) …" at bounding box center [101, 149] width 65 height 38
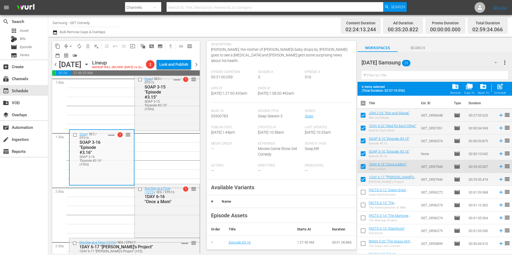
scroll to position [80, 0]
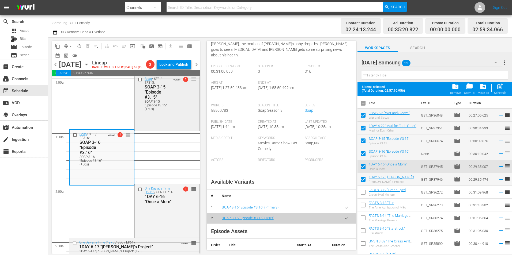
click at [151, 111] on div "SOAP 3-15 "Episode #3.15" (+50s)" at bounding box center [158, 105] width 26 height 11
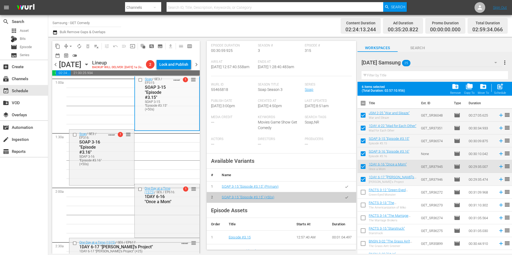
scroll to position [107, 0]
click at [68, 47] on button "arrow_drop_down" at bounding box center [70, 46] width 9 height 9
click at [67, 55] on li "Align to Midnight" at bounding box center [71, 57] width 44 height 9
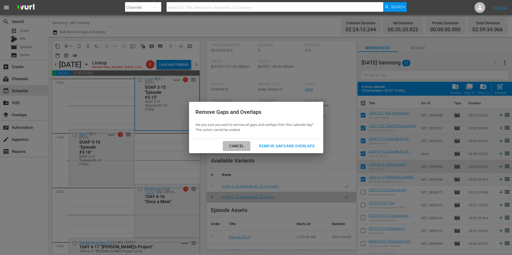
click at [231, 148] on div "Cancel" at bounding box center [236, 146] width 23 height 7
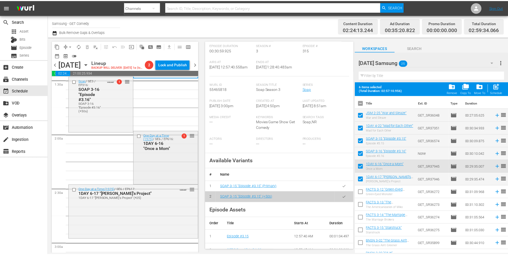
scroll to position [161, 0]
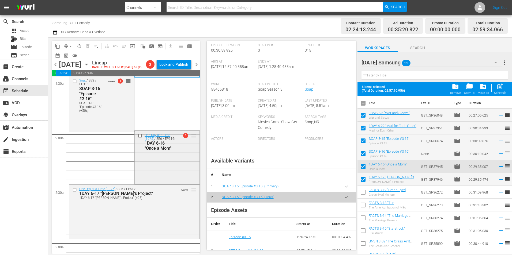
click at [175, 174] on div "One Day at a Time (1975) / SE6 / EP616: 1DAY 6-16 "Once a Mom" 1 reorder" at bounding box center [167, 157] width 65 height 52
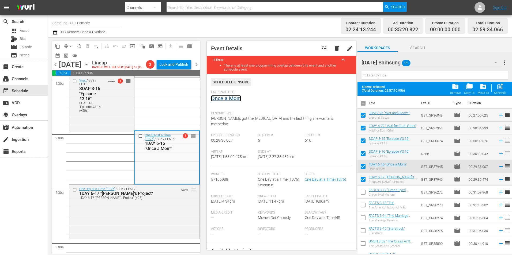
click at [233, 98] on link "Once a Mom" at bounding box center [226, 98] width 30 height 6
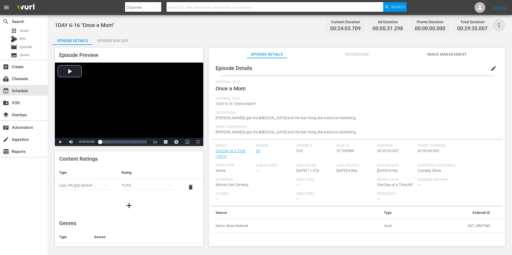
click at [499, 25] on icon "button" at bounding box center [498, 25] width 6 height 6
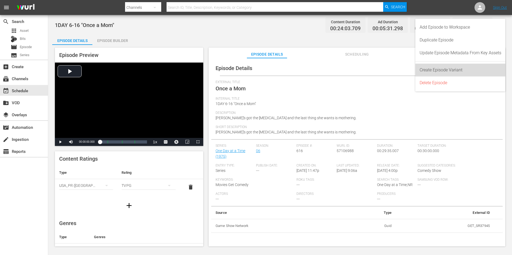
click at [434, 71] on div "Create Episode Variant" at bounding box center [460, 70] width 82 height 13
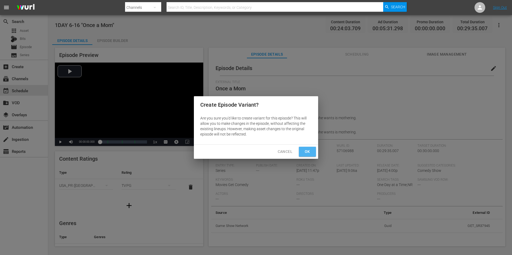
click at [312, 152] on button "Ok" at bounding box center [307, 152] width 17 height 10
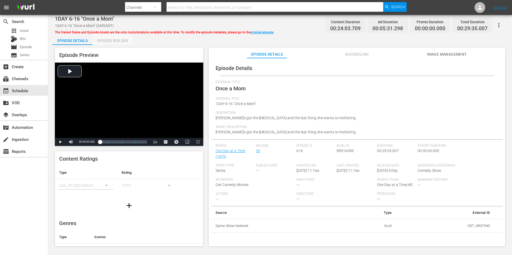
click at [106, 39] on div "Episode Builder" at bounding box center [112, 40] width 40 height 13
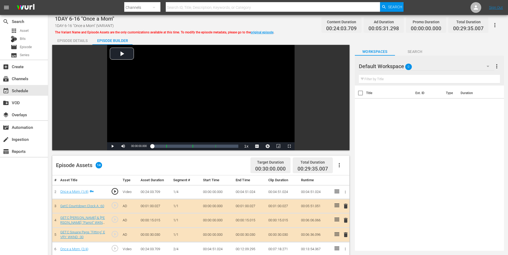
click at [418, 49] on span "Search" at bounding box center [415, 51] width 40 height 7
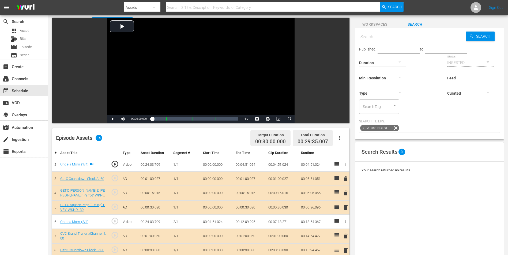
scroll to position [27, 0]
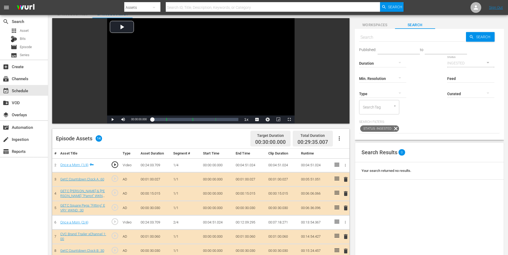
click at [368, 33] on input "text" at bounding box center [412, 37] width 107 height 13
paste input "GSC Overall Heartstopping :"
type input "GSC Overall Heartstopping :15"
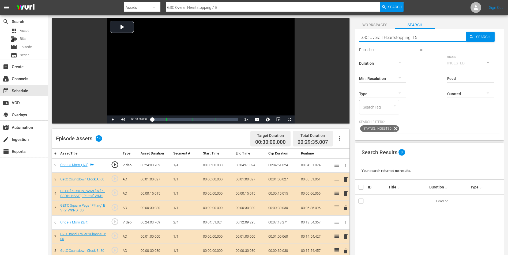
click at [420, 106] on div "Published: to Duration Status [PERSON_NAME]. Resolution Feed Feed Title Type Cu…" at bounding box center [429, 82] width 141 height 64
drag, startPoint x: 419, startPoint y: 33, endPoint x: 329, endPoint y: 30, distance: 89.5
click at [329, 30] on div "Video Player is loading. Play Video Play Mute Current Time 00:00:00.000 / Durat…" at bounding box center [278, 191] width 452 height 346
click at [399, 93] on icon "button" at bounding box center [399, 93] width 3 height 1
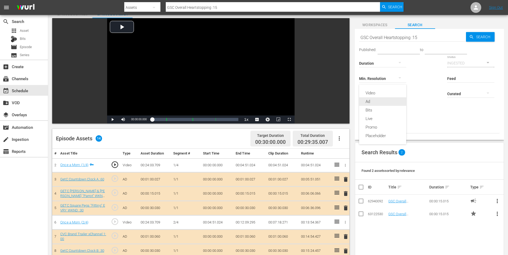
click at [377, 100] on div "Ad" at bounding box center [382, 101] width 47 height 9
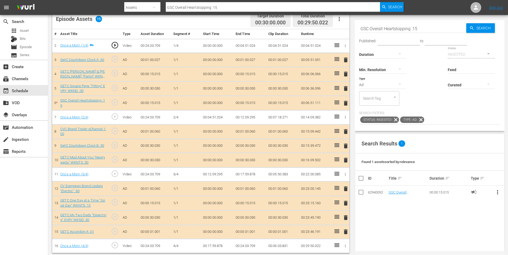
scroll to position [149, 0]
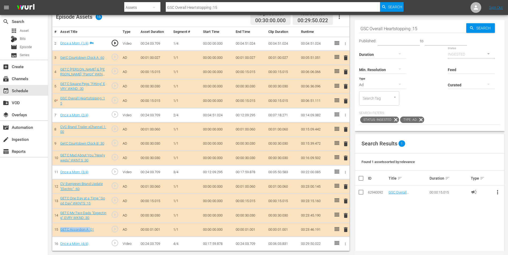
drag, startPoint x: 59, startPoint y: 231, endPoint x: 91, endPoint y: 234, distance: 32.8
click at [91, 234] on td "GETC Accordion A :01" at bounding box center [83, 230] width 51 height 14
copy link "GETC Accordion A :"
drag, startPoint x: 429, startPoint y: 29, endPoint x: 348, endPoint y: 22, distance: 81.5
click at [348, 22] on div "Video Player is loading. Play Video Play Mute Current Time 00:00:00.000 / Durat…" at bounding box center [278, 73] width 452 height 355
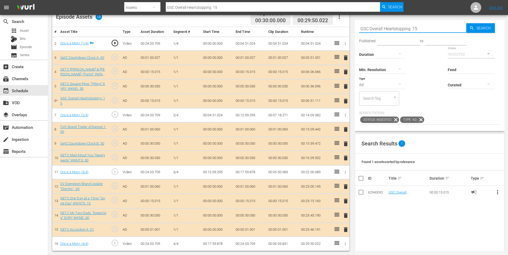
paste input "ETC Accordion A :11"
type input "GETC Accordion A :11"
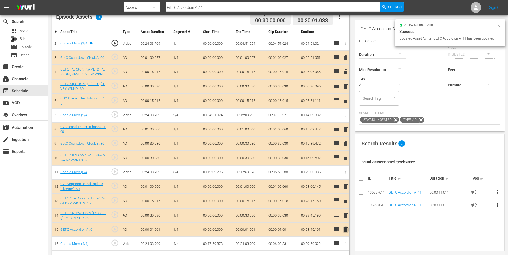
click at [346, 231] on span "delete" at bounding box center [345, 230] width 6 height 6
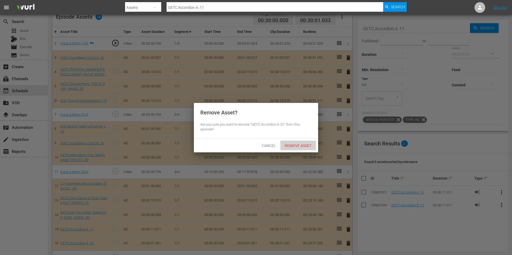
click at [299, 145] on span "Remove Asset" at bounding box center [298, 146] width 36 height 4
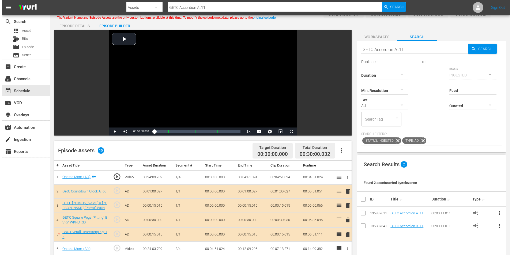
scroll to position [0, 0]
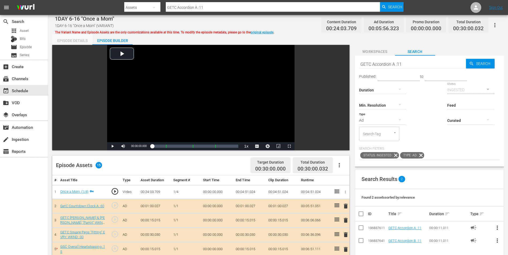
click at [65, 39] on div "Episode Details" at bounding box center [72, 40] width 40 height 13
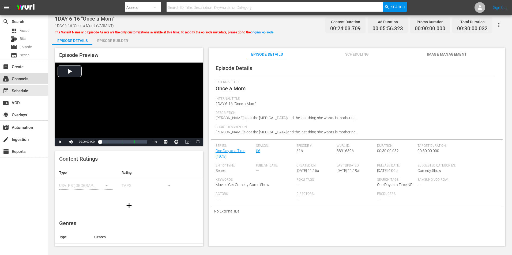
click at [26, 80] on div "subscriptions Channels" at bounding box center [15, 77] width 30 height 5
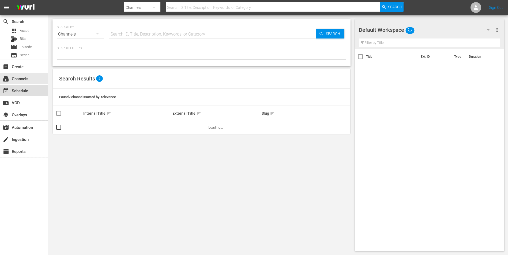
click at [26, 88] on div "event_available Schedule" at bounding box center [15, 90] width 30 height 5
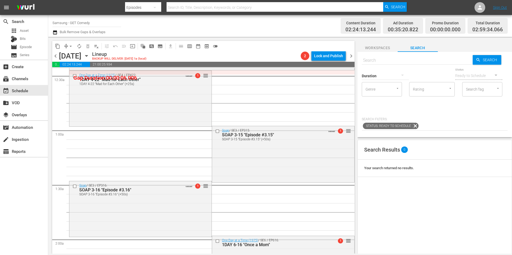
scroll to position [80, 0]
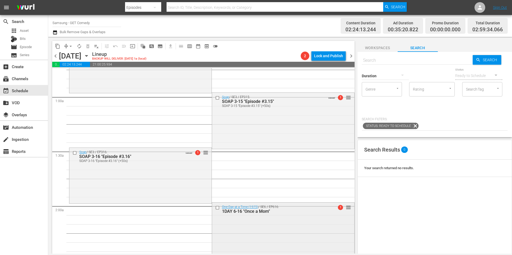
click at [275, 236] on div "One Day at a Time (1975) / SE6 / EP616: 1DAY 6-16 "Once a Mom" 1 reorder" at bounding box center [283, 229] width 142 height 52
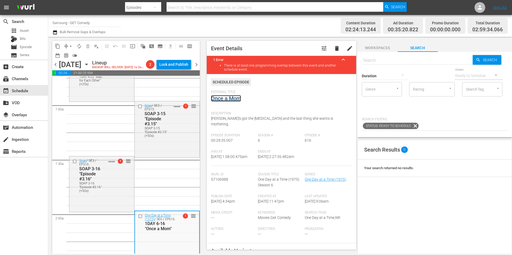
click at [237, 101] on link "Once a Mom" at bounding box center [226, 98] width 30 height 6
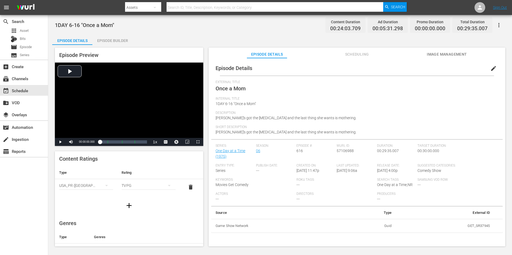
click at [349, 56] on span "Scheduling" at bounding box center [357, 54] width 40 height 7
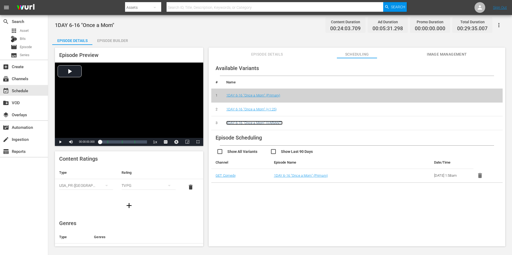
click at [273, 123] on link "1DAY 6-16 "Once a Mom" (VARIANT)" at bounding box center [254, 123] width 56 height 4
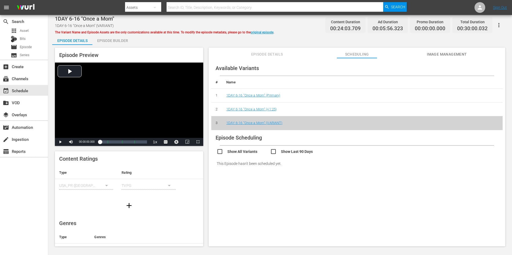
click at [269, 55] on span "Episode Details" at bounding box center [267, 54] width 40 height 7
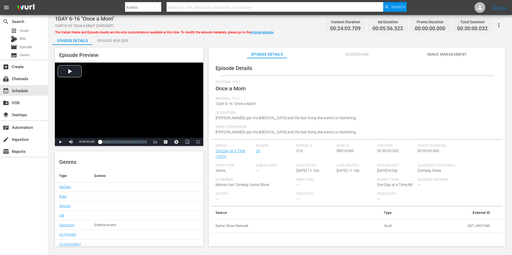
scroll to position [64, 0]
click at [9, 92] on div "event_available Schedule" at bounding box center [24, 90] width 48 height 11
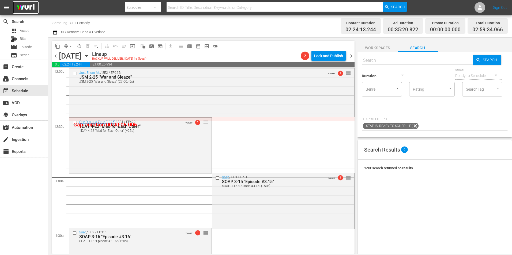
click at [27, 4] on img at bounding box center [26, 7] width 26 height 13
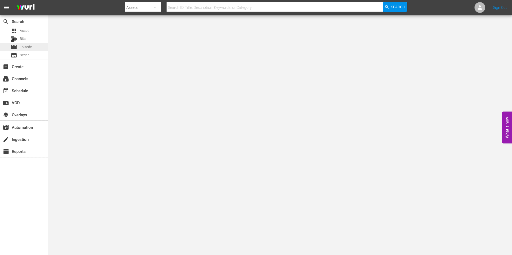
click at [28, 44] on div "movie Episode" at bounding box center [21, 46] width 21 height 7
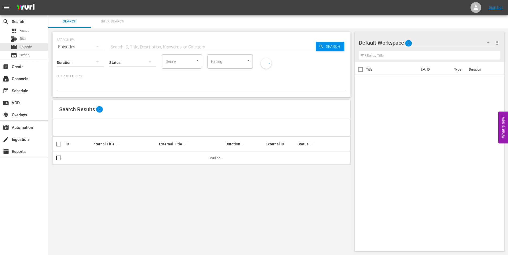
click at [124, 46] on input "text" at bounding box center [212, 47] width 206 height 13
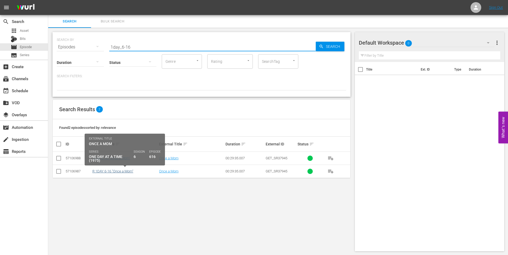
type input "1day_6-16"
click at [116, 173] on link "R 1DAY 6-16 "Once a Mom"" at bounding box center [112, 171] width 41 height 4
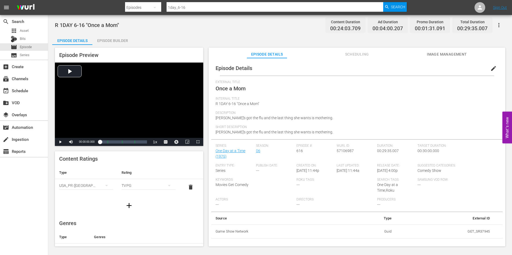
click at [501, 22] on icon "button" at bounding box center [498, 25] width 6 height 6
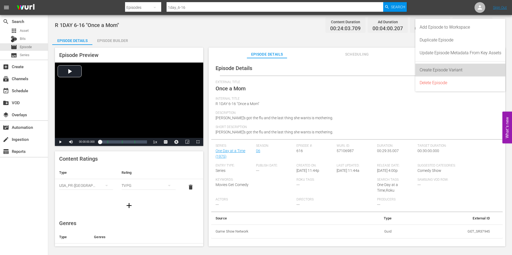
click at [466, 68] on div "Create Episode Variant" at bounding box center [460, 70] width 82 height 13
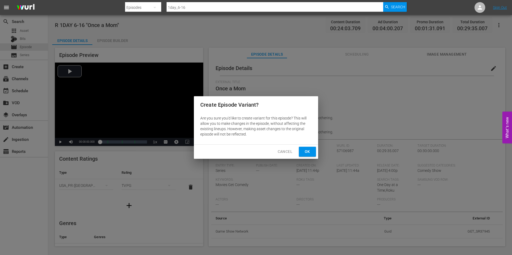
click at [309, 150] on span "Ok" at bounding box center [307, 152] width 9 height 7
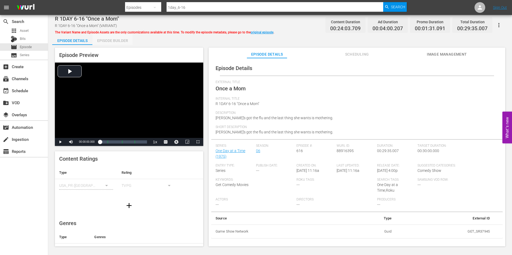
click at [119, 39] on div "Episode Builder" at bounding box center [112, 40] width 40 height 13
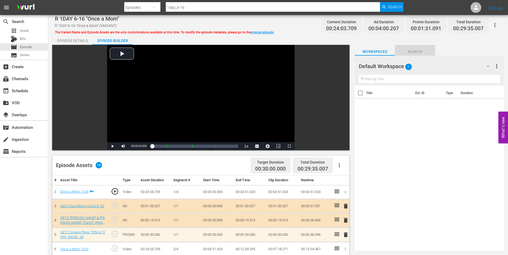
click at [422, 49] on span "Search" at bounding box center [415, 51] width 40 height 7
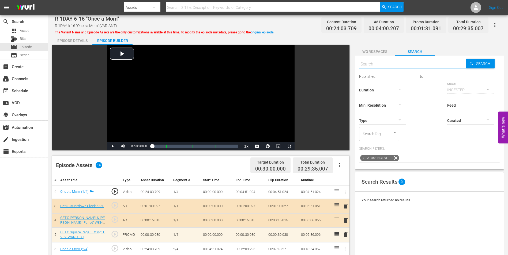
click at [382, 66] on input "text" at bounding box center [412, 64] width 107 height 13
paste input "GSC Overall Heartstopping :15"
type input "GSC Overall Heartstopping :15"
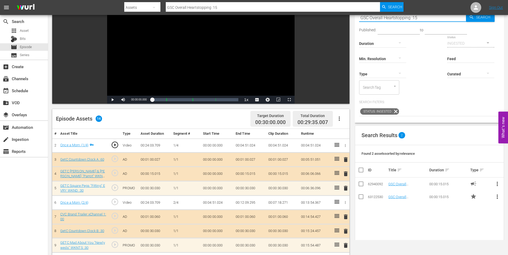
scroll to position [54, 0]
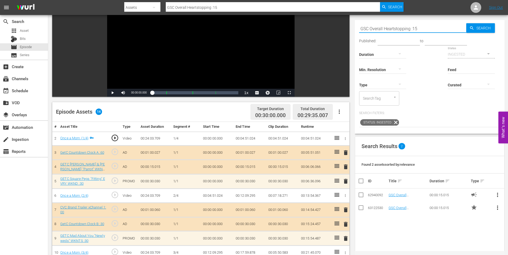
click at [397, 81] on icon "button" at bounding box center [399, 84] width 6 height 6
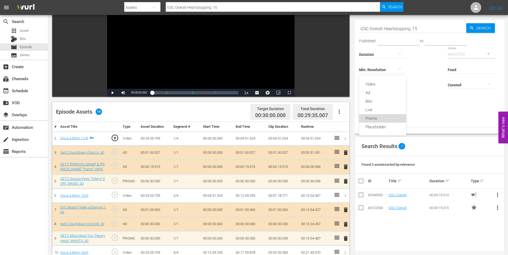
click at [390, 116] on div "Promo" at bounding box center [382, 118] width 47 height 9
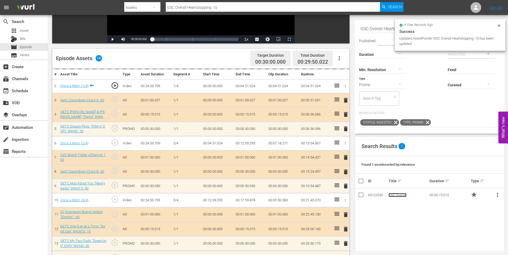
scroll to position [139, 0]
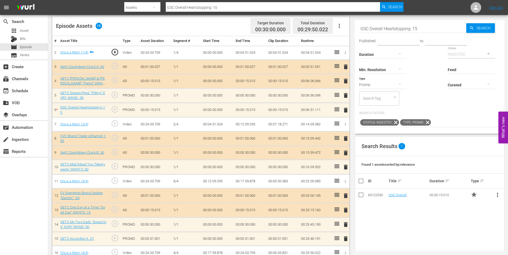
click at [426, 27] on input "GSC Overall Heartstopping :15" at bounding box center [412, 28] width 107 height 13
drag, startPoint x: 425, startPoint y: 28, endPoint x: 342, endPoint y: 24, distance: 83.6
click at [342, 24] on div "Video Player is loading. Play Video Play Mute Current Time 00:00:00.000 / Durat…" at bounding box center [278, 83] width 452 height 355
paste input "ETC Accordion A :"
type input "GETC Accordion A :"
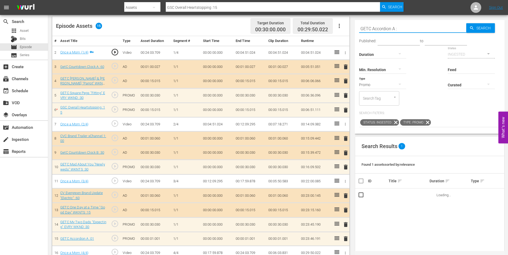
type input "GETC Accordion A :"
type input "GETC Accordion A :11"
drag, startPoint x: 411, startPoint y: 29, endPoint x: 344, endPoint y: 19, distance: 67.2
click at [344, 19] on div "Video Player is loading. Play Video Play Mute Current Time 00:00:00.000 / Durat…" at bounding box center [278, 83] width 452 height 355
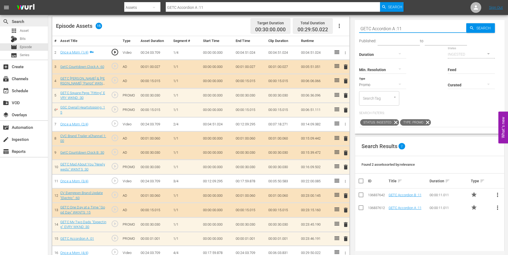
type input "GETC Accordion A :11"
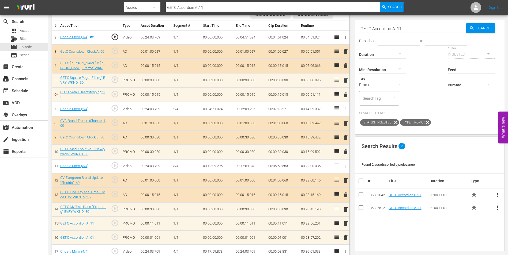
scroll to position [162, 0]
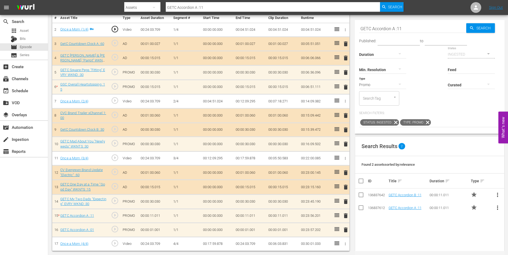
click at [346, 231] on span "delete" at bounding box center [345, 230] width 6 height 6
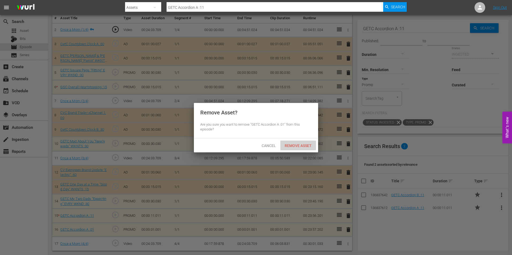
click at [292, 147] on span "Remove Asset" at bounding box center [298, 146] width 36 height 4
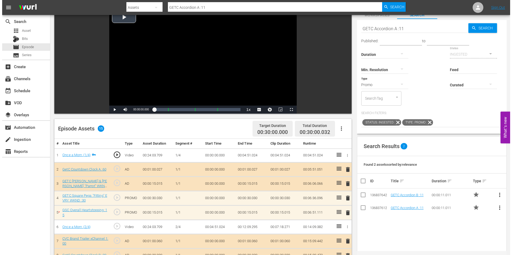
scroll to position [0, 0]
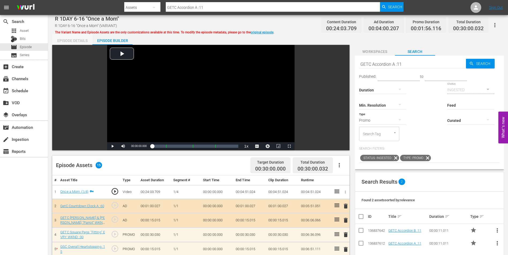
click at [76, 41] on div "Episode Details" at bounding box center [72, 40] width 40 height 13
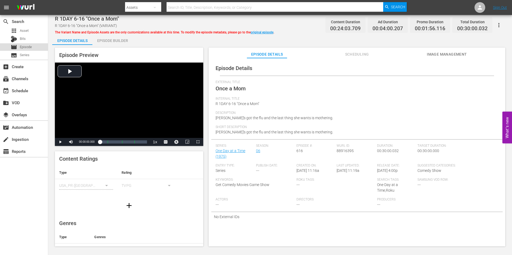
click at [26, 46] on span "Episode" at bounding box center [26, 46] width 12 height 5
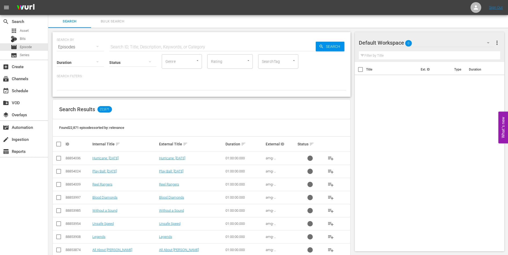
click at [142, 46] on input "text" at bounding box center [212, 47] width 206 height 13
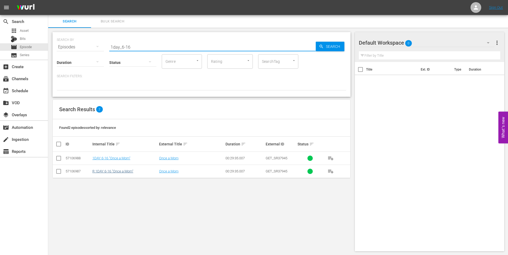
type input "1day_6-16"
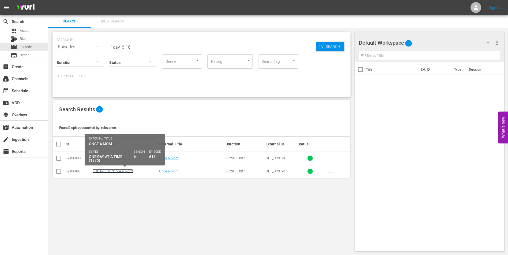
click at [126, 171] on link "R 1DAY 6-16 "Once a Mom"" at bounding box center [112, 171] width 41 height 4
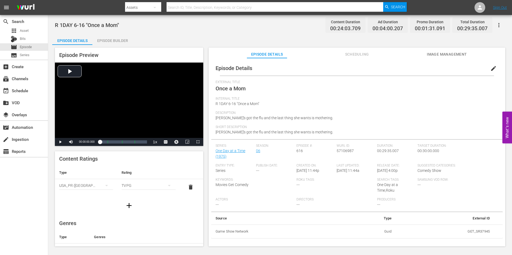
click at [360, 55] on span "Scheduling" at bounding box center [357, 54] width 40 height 7
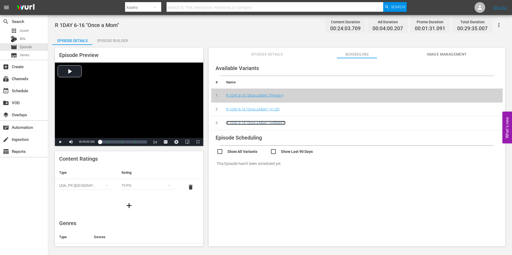
click at [271, 123] on link "R 1DAY 6-16 "Once a Mom" (VARIANT)" at bounding box center [255, 123] width 59 height 4
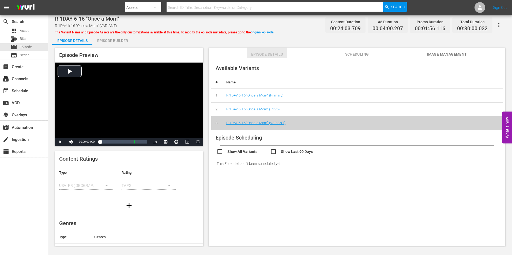
click at [264, 52] on span "Episode Details" at bounding box center [267, 54] width 40 height 7
